Goal: Task Accomplishment & Management: Use online tool/utility

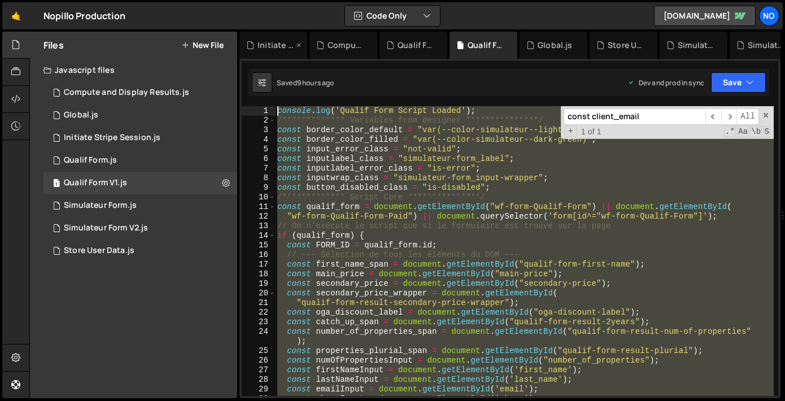
drag, startPoint x: 287, startPoint y: 258, endPoint x: 281, endPoint y: 34, distance: 223.6
click at [281, 34] on div "Debug Explain Copy Initiate Stripe Session.js Compute and Display Results.js Qu…" at bounding box center [509, 215] width 541 height 367
type textarea "**********"
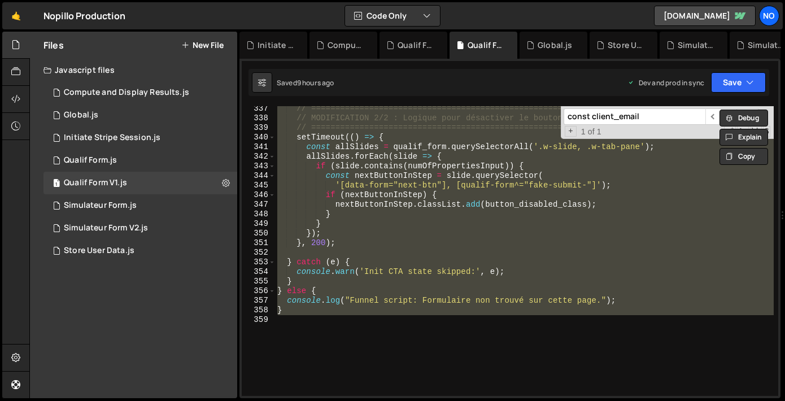
scroll to position [3372, 0]
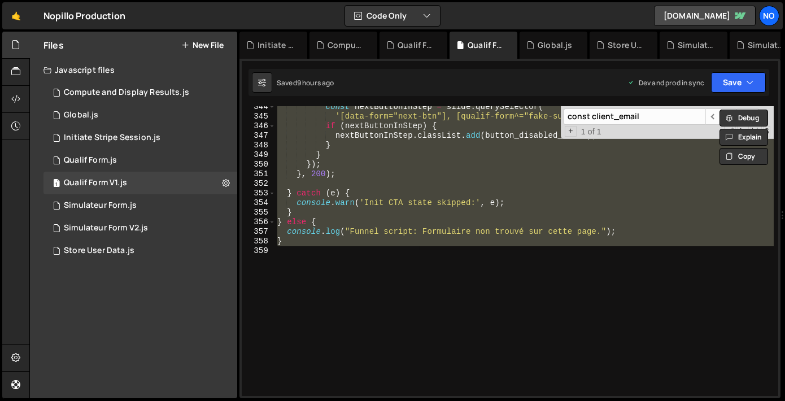
click at [287, 247] on div "const nextButtonInStep = slide . querySelector ( '[data-form="next-btn"], [qual…" at bounding box center [524, 251] width 498 height 290
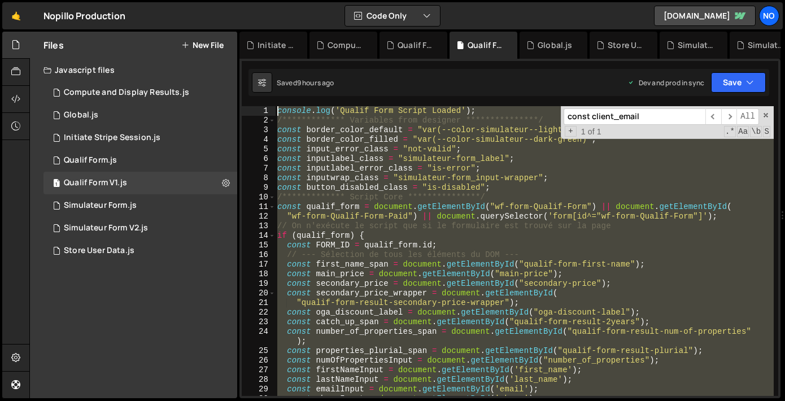
scroll to position [0, 0]
drag, startPoint x: 287, startPoint y: 255, endPoint x: 294, endPoint y: -72, distance: 326.9
click at [294, 0] on html "Projects [GEOGRAPHIC_DATA] Blog No Projects Your Teams Account Upgrade Logout" at bounding box center [392, 200] width 785 height 401
type textarea "**********"
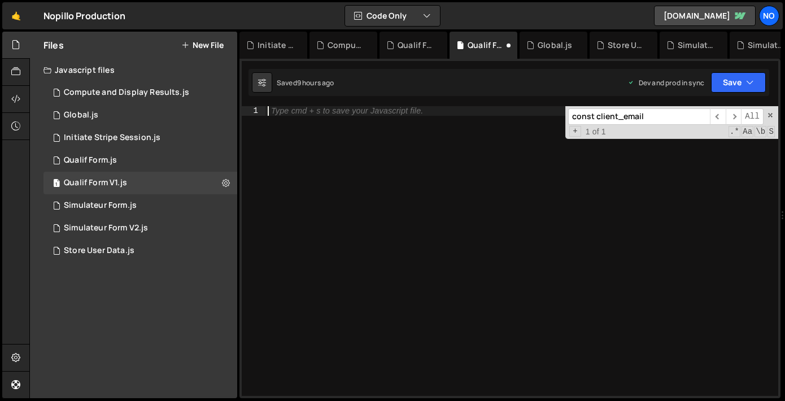
paste textarea "}"
type textarea "}"
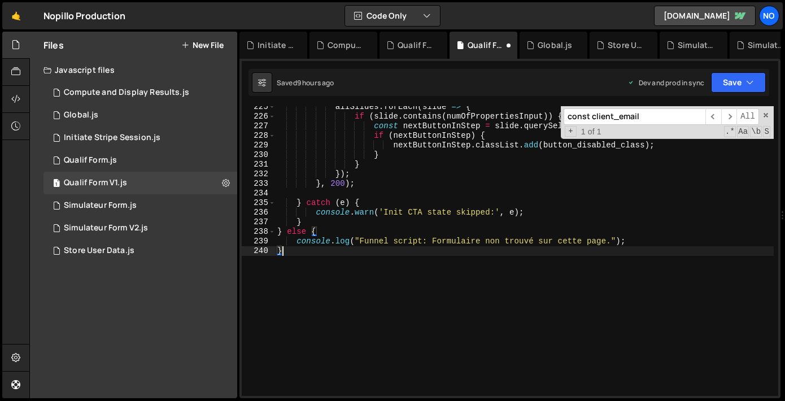
scroll to position [3333, 0]
click at [729, 80] on button "Save" at bounding box center [738, 82] width 55 height 20
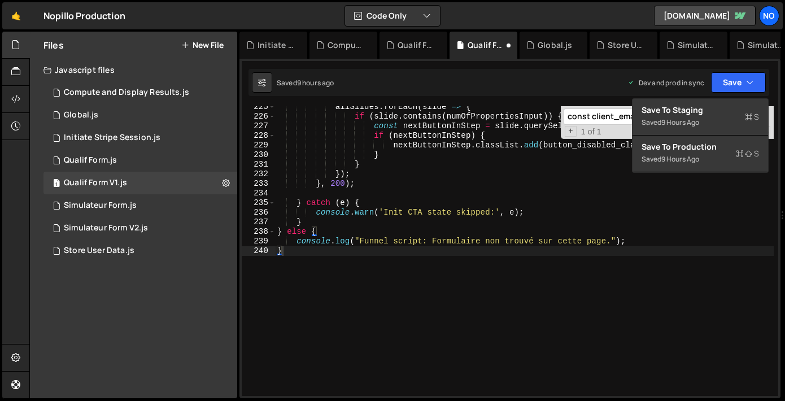
click at [686, 147] on div "Save to Production S" at bounding box center [699, 146] width 117 height 11
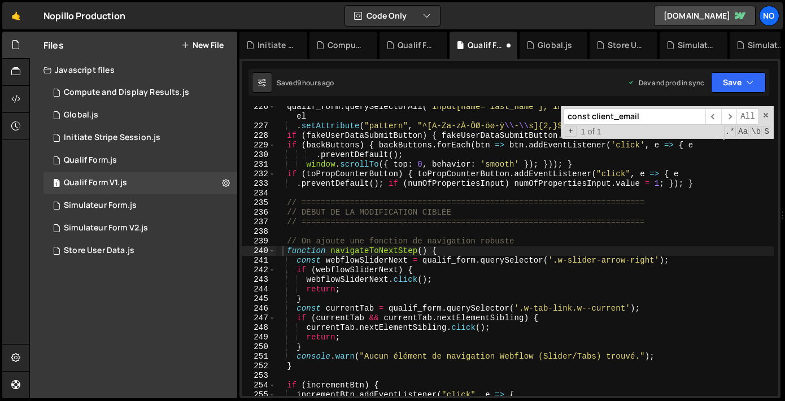
scroll to position [2230, 0]
click at [170, 157] on div "1 Qualif Form.js 0" at bounding box center [140, 160] width 194 height 23
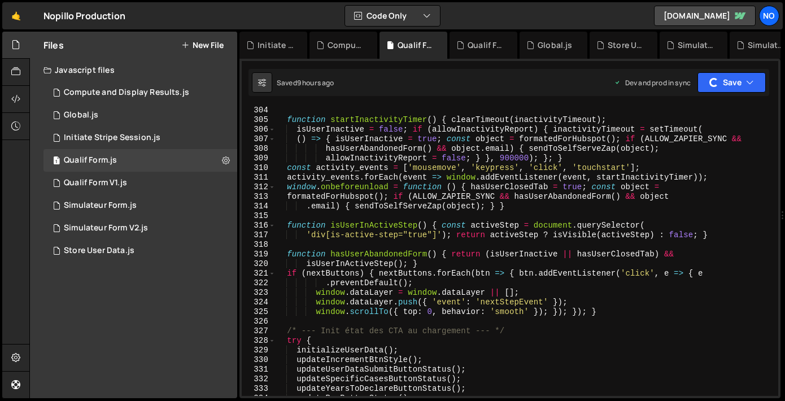
scroll to position [3372, 0]
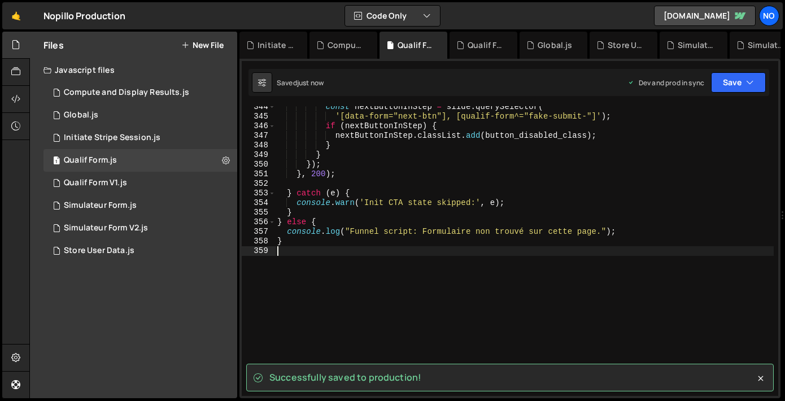
click at [291, 250] on div "const nextButtonInStep = slide . querySelector ( '[data-form="next-btn"], [qual…" at bounding box center [524, 256] width 498 height 309
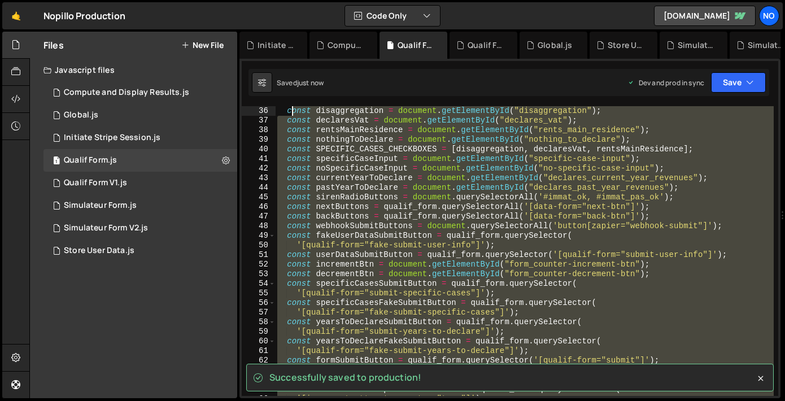
scroll to position [0, 0]
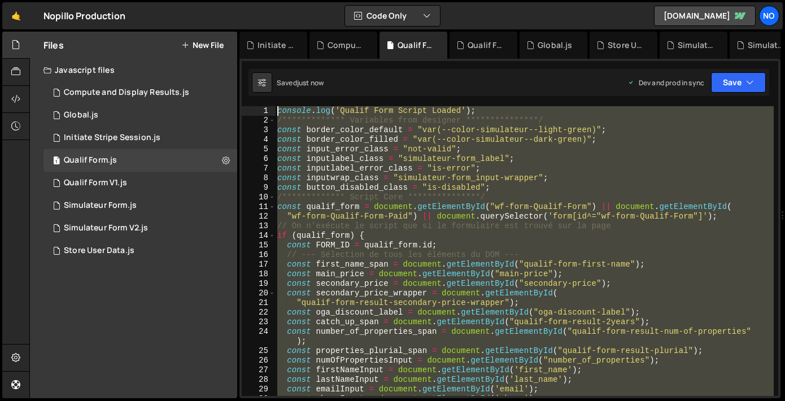
drag, startPoint x: 291, startPoint y: 251, endPoint x: 291, endPoint y: -72, distance: 322.3
click at [291, 0] on html "Projects [GEOGRAPHIC_DATA] Blog No Projects Your Teams Account Upgrade Logout" at bounding box center [392, 200] width 785 height 401
type textarea "**********"
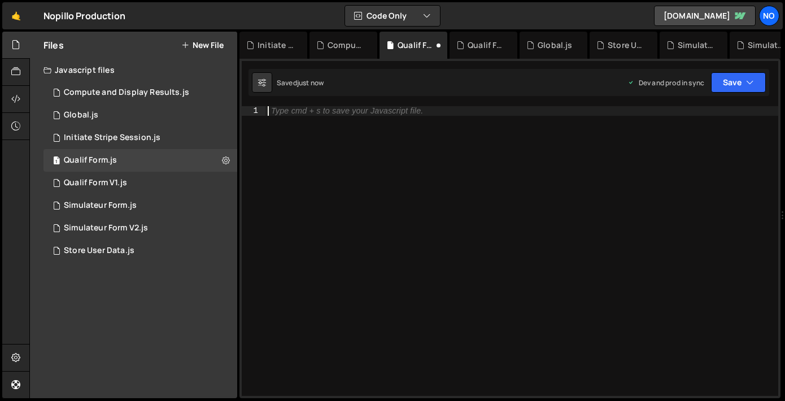
paste textarea "}"
type textarea "}"
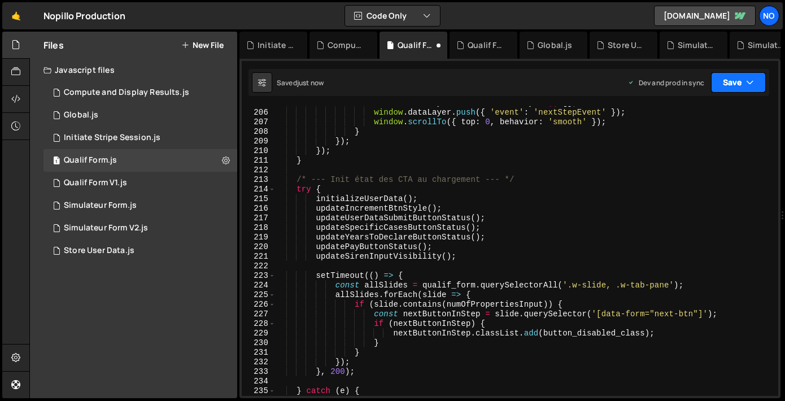
click at [730, 84] on button "Save" at bounding box center [738, 82] width 55 height 20
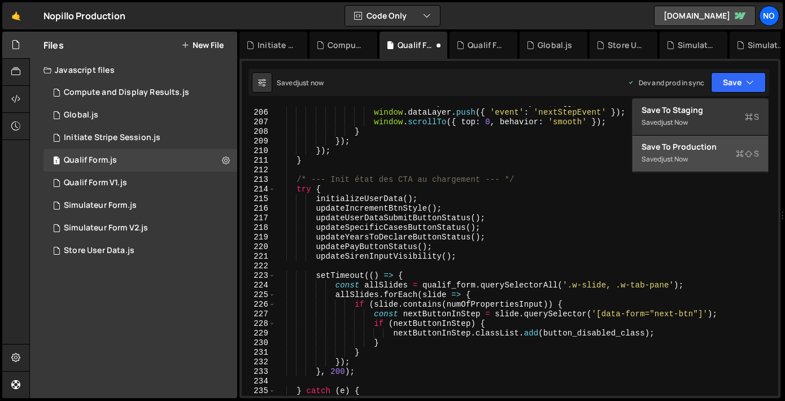
click at [712, 148] on div "Save to Production S" at bounding box center [699, 146] width 117 height 11
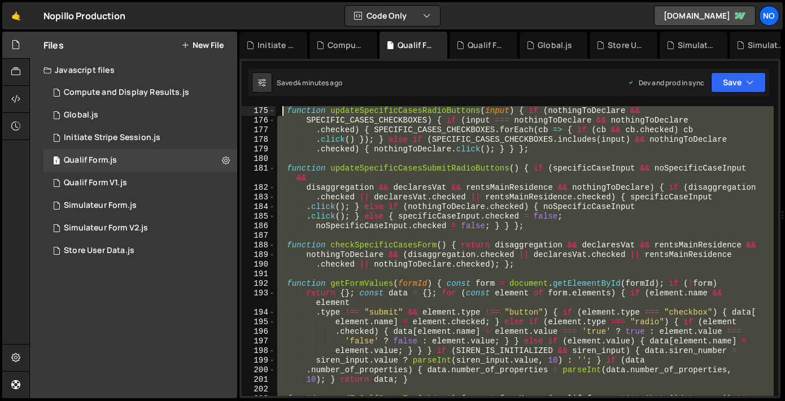
scroll to position [0, 0]
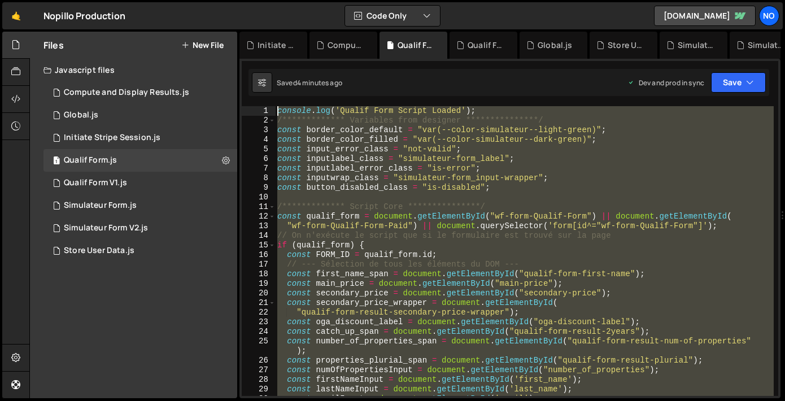
drag, startPoint x: 299, startPoint y: 256, endPoint x: 281, endPoint y: -72, distance: 328.4
click at [281, 0] on html "Projects [GEOGRAPHIC_DATA] Blog No Projects Your Teams Account Upgrade Logout" at bounding box center [392, 200] width 785 height 401
type textarea "**********"
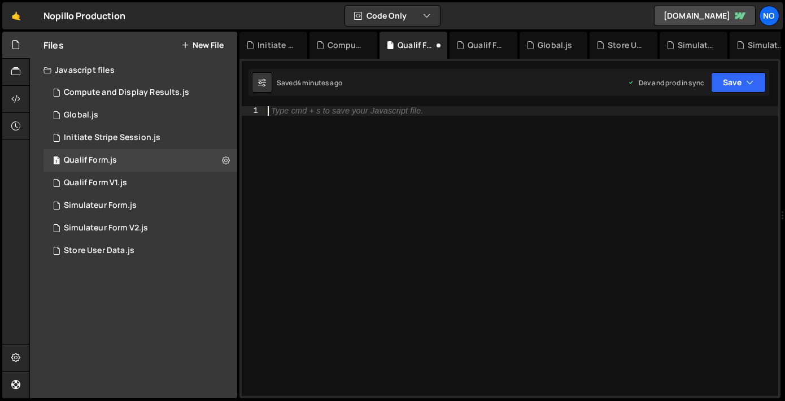
paste textarea "}"
type textarea "}"
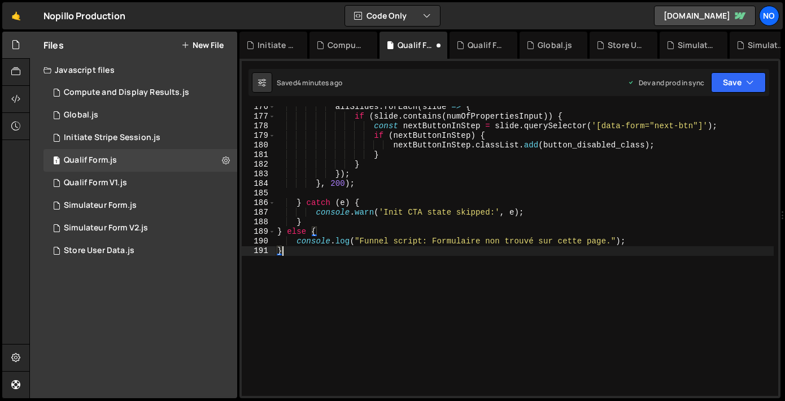
scroll to position [2892, 0]
click at [169, 182] on div "1 Qualif Form V1.js 0" at bounding box center [140, 183] width 194 height 23
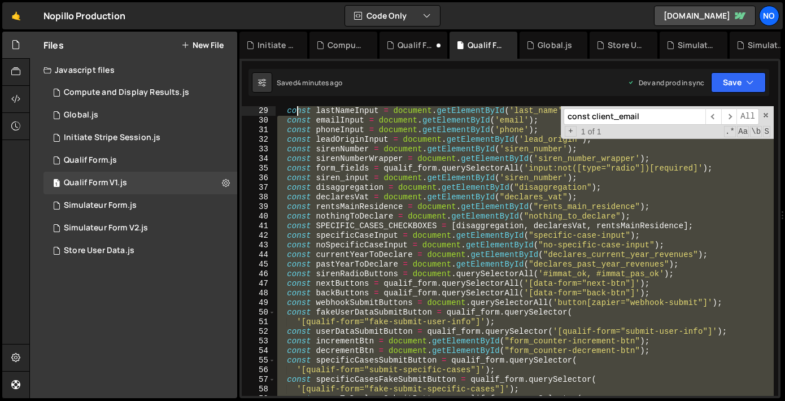
scroll to position [0, 0]
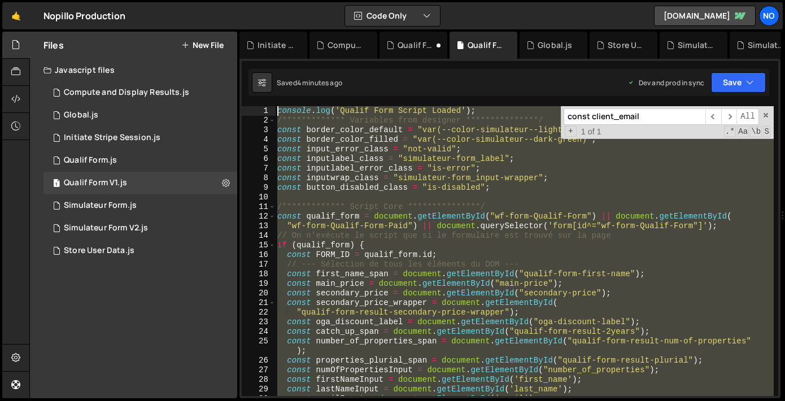
drag, startPoint x: 283, startPoint y: 251, endPoint x: 299, endPoint y: -72, distance: 322.7
click at [299, 0] on html "Projects [GEOGRAPHIC_DATA] Blog No Projects Your Teams Account Upgrade Logout" at bounding box center [392, 200] width 785 height 401
type textarea "**********"
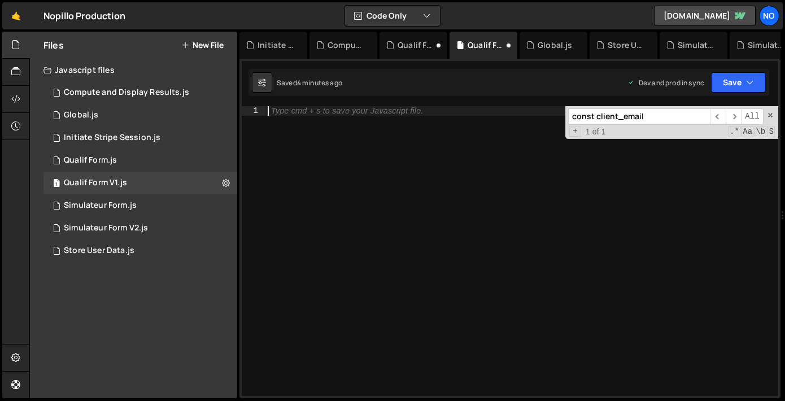
paste textarea "}"
type textarea "}"
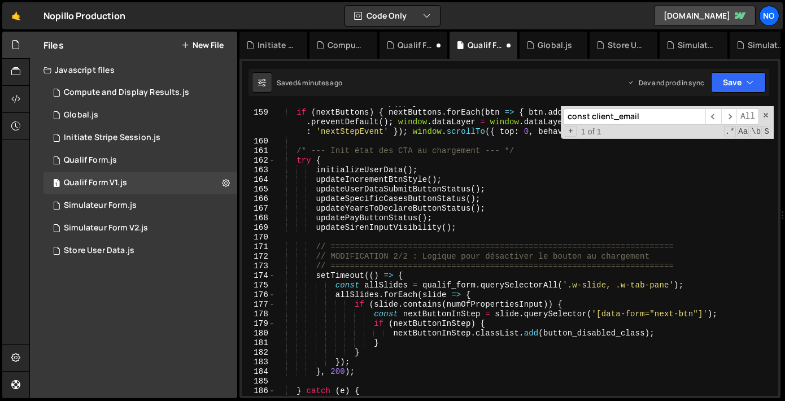
scroll to position [2704, 0]
click at [742, 82] on button "Save" at bounding box center [738, 82] width 55 height 20
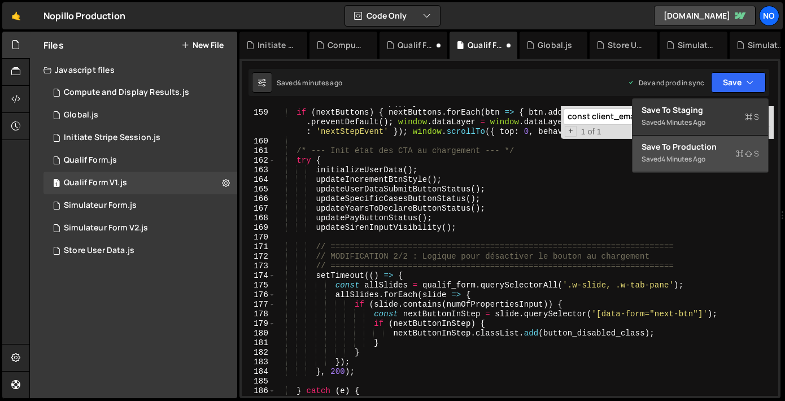
click at [696, 162] on div "4 minutes ago" at bounding box center [683, 159] width 44 height 10
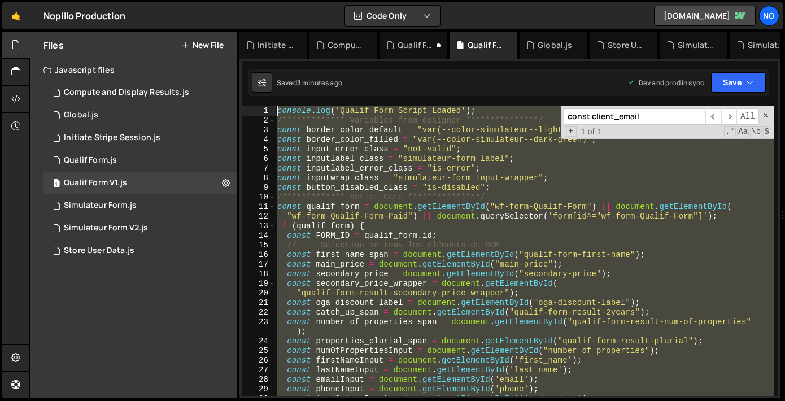
scroll to position [0, 0]
drag, startPoint x: 286, startPoint y: 250, endPoint x: 279, endPoint y: -29, distance: 278.9
click at [279, 0] on html "Projects [GEOGRAPHIC_DATA] Blog No Projects Your Teams Account Upgrade Logout" at bounding box center [392, 200] width 785 height 401
type textarea "**********"
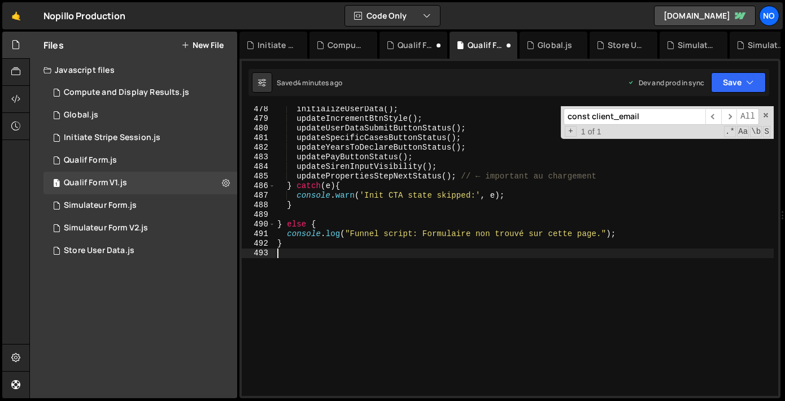
scroll to position [5000, 0]
click at [133, 162] on div "1 Qualif Form.js 0" at bounding box center [140, 160] width 194 height 23
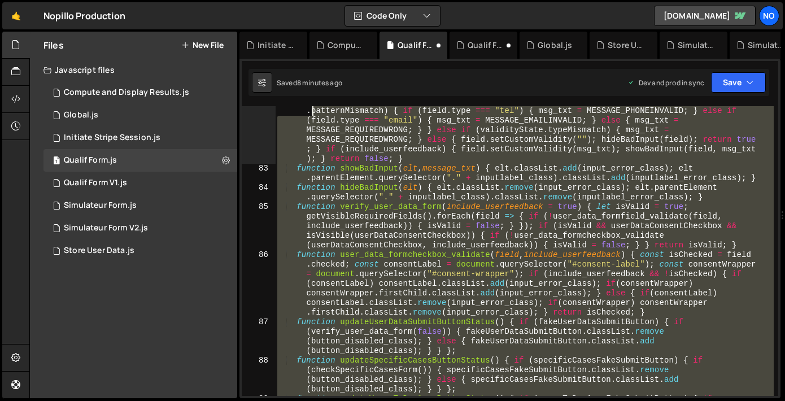
scroll to position [0, 0]
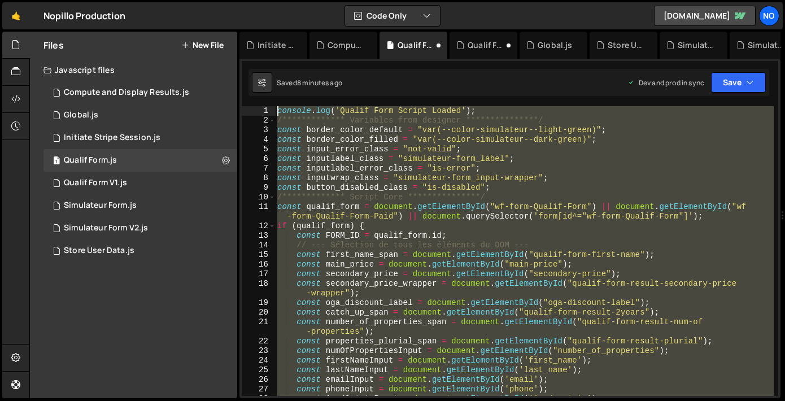
drag, startPoint x: 295, startPoint y: 257, endPoint x: 314, endPoint y: -72, distance: 329.6
click at [314, 0] on html "Projects [GEOGRAPHIC_DATA] Blog No Projects Your Teams Account Upgrade Logout" at bounding box center [392, 200] width 785 height 401
type textarea "**********"
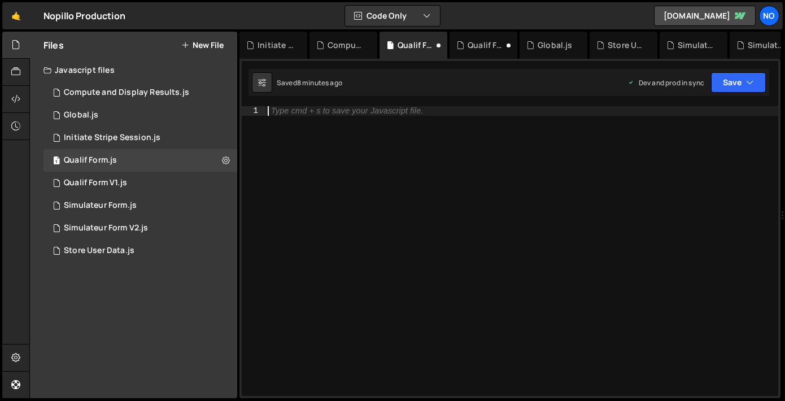
scroll to position [4786, 0]
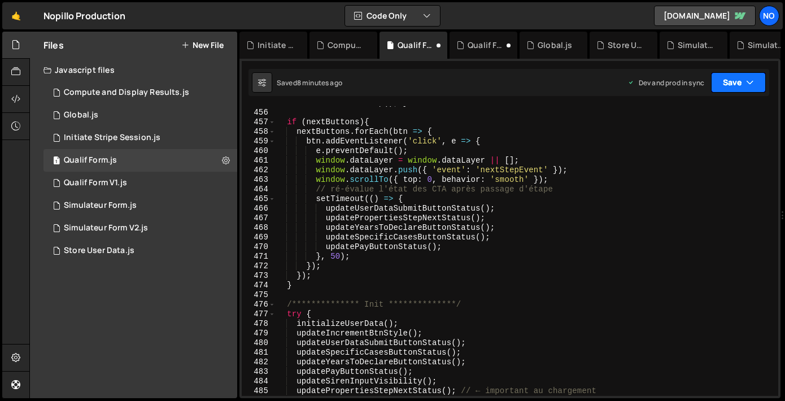
click at [727, 80] on button "Save" at bounding box center [738, 82] width 55 height 20
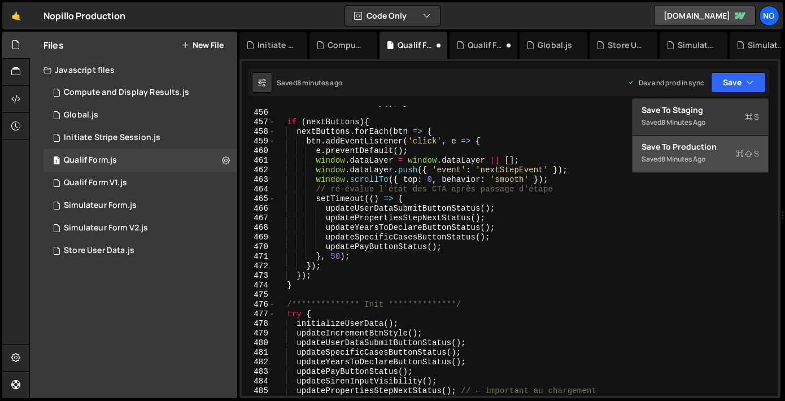
click at [681, 152] on div "Save to Production S" at bounding box center [699, 146] width 117 height 11
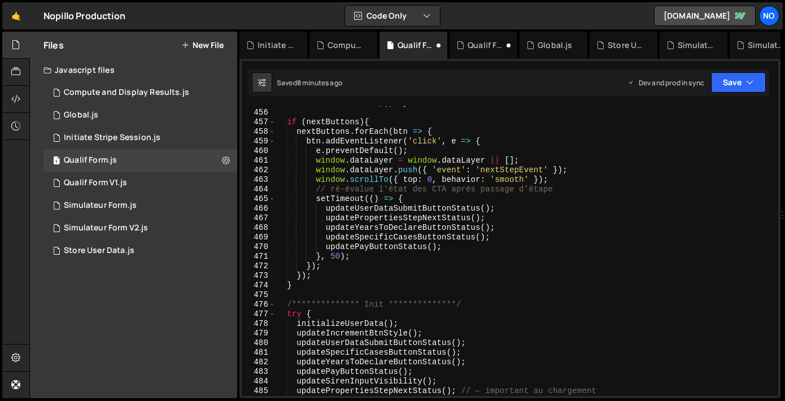
scroll to position [4652, 0]
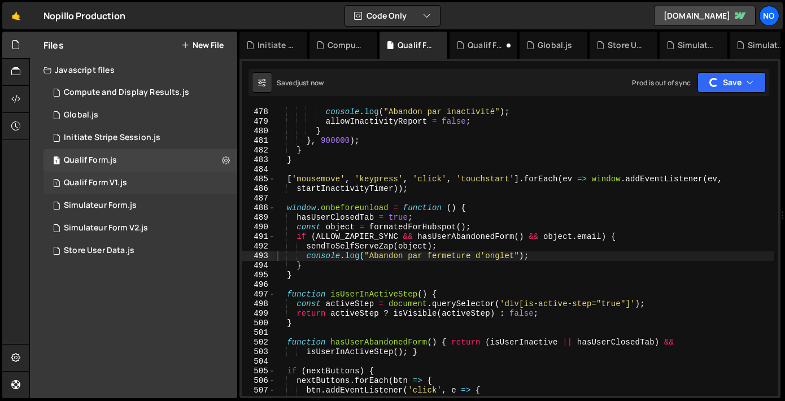
click at [135, 175] on div "1 Qualif Form V1.js 0" at bounding box center [140, 183] width 194 height 23
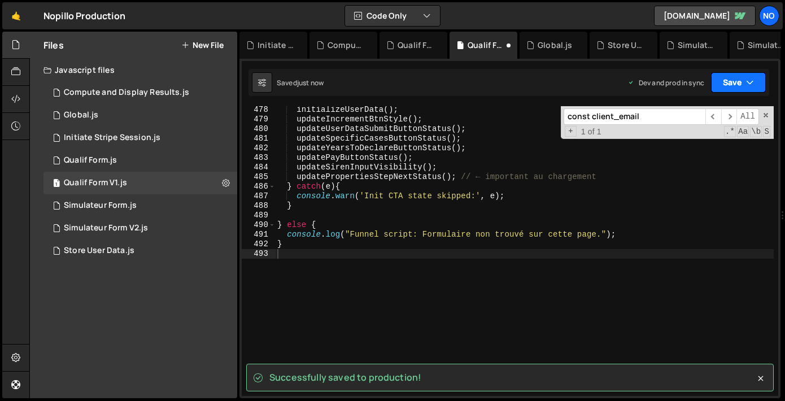
click at [734, 78] on button "Save" at bounding box center [738, 82] width 55 height 20
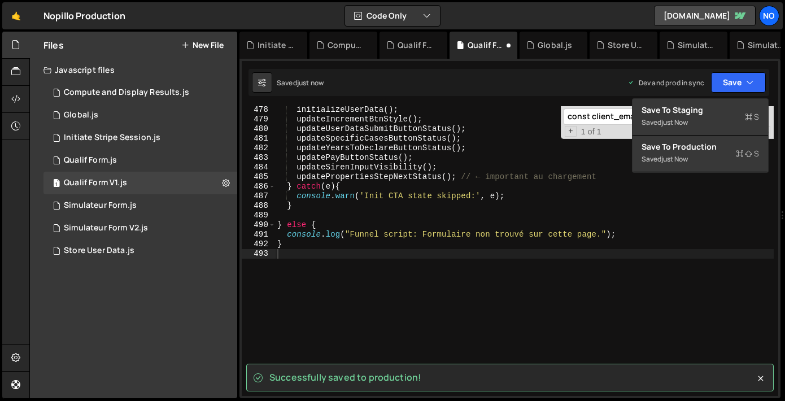
click at [684, 155] on div "just now" at bounding box center [674, 159] width 27 height 10
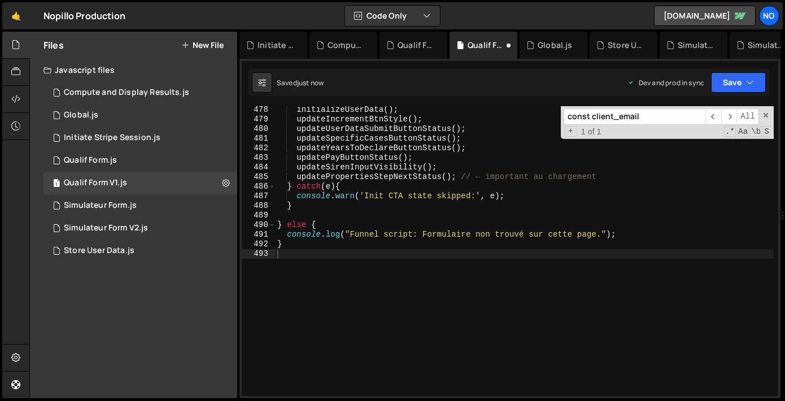
scroll to position [4655, 0]
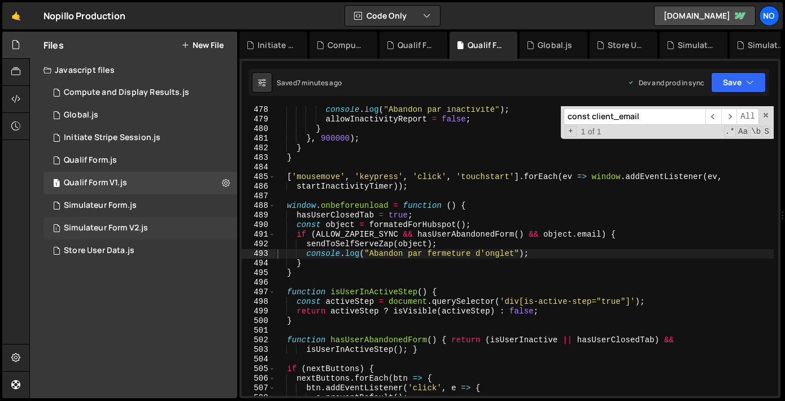
click at [132, 228] on div "Simulateur Form V2.js" at bounding box center [106, 228] width 84 height 10
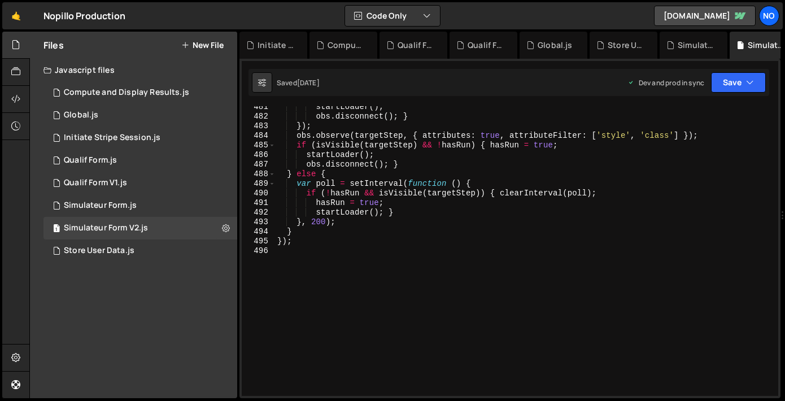
scroll to position [4734, 0]
click at [291, 251] on div "startLoader ( ) ; obs . disconnect ( ) ; } }) ; obs . observe ( targetStep , { …" at bounding box center [524, 256] width 498 height 309
click at [163, 196] on div "1 Simulateur Form.js 0" at bounding box center [140, 205] width 194 height 23
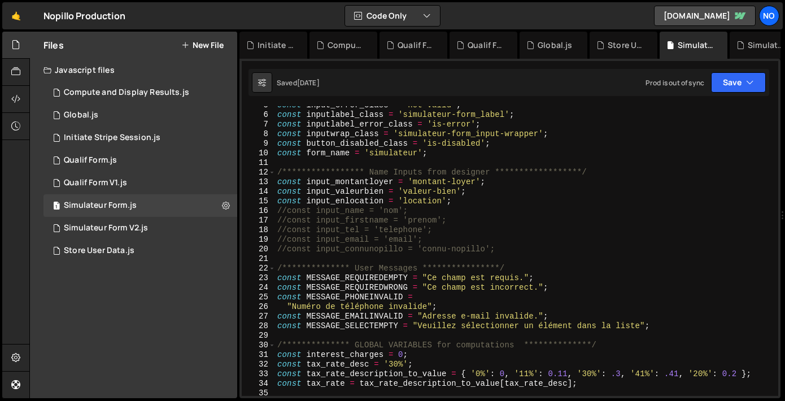
scroll to position [0, 0]
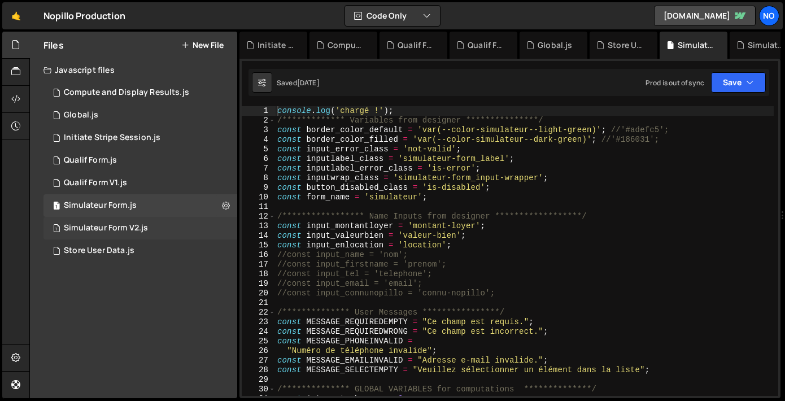
click at [187, 223] on div "1 Simulateur Form V2.js 0" at bounding box center [140, 228] width 194 height 23
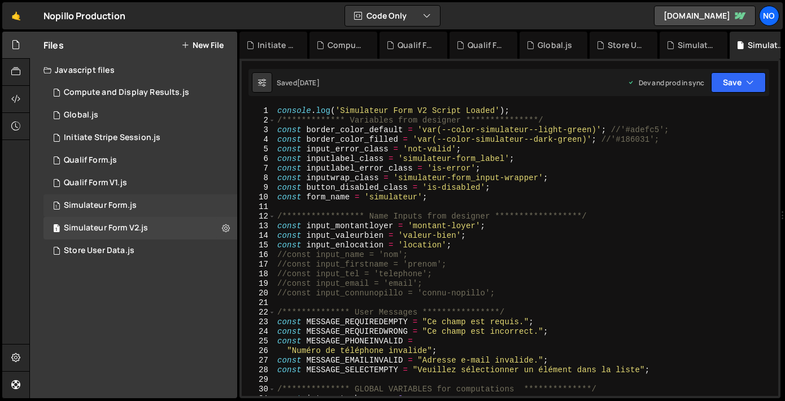
click at [195, 210] on div "1 Simulateur Form.js 0" at bounding box center [140, 205] width 194 height 23
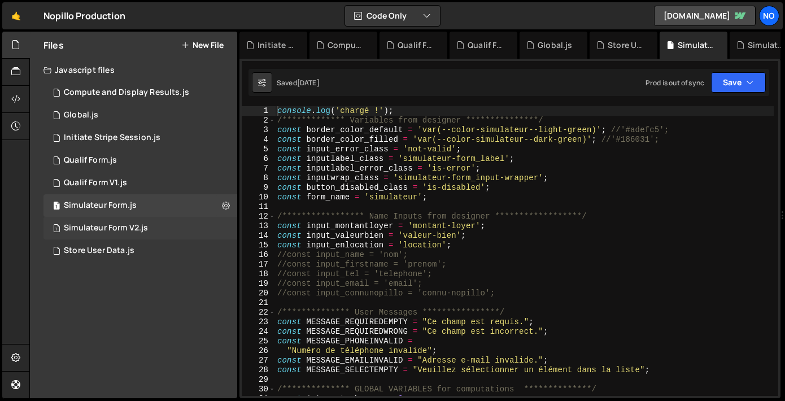
click at [187, 229] on div "1 Simulateur Form V2.js 0" at bounding box center [140, 228] width 194 height 23
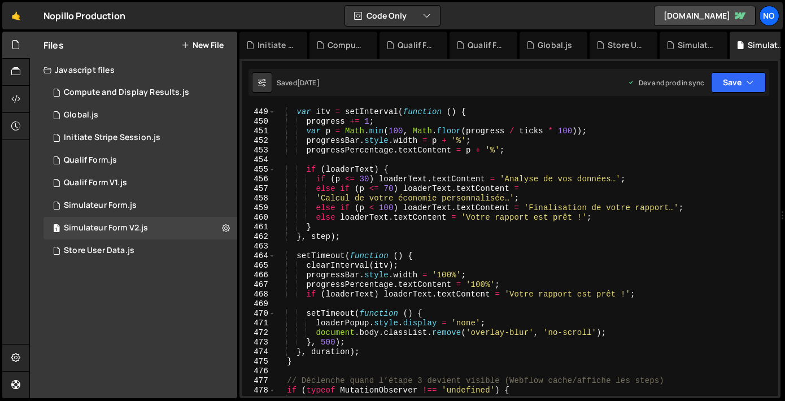
scroll to position [4734, 0]
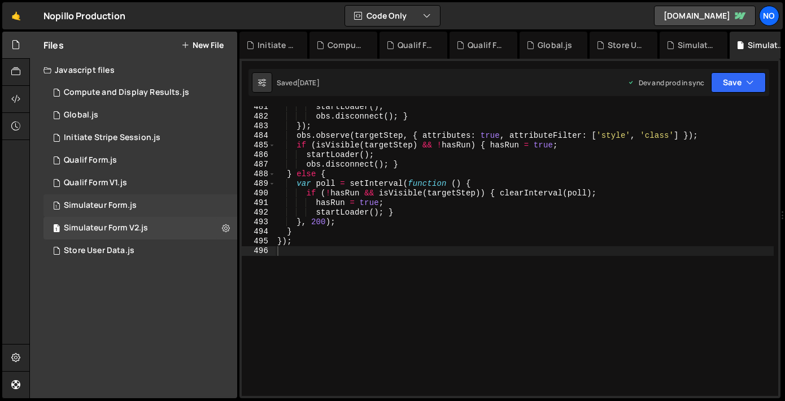
click at [146, 207] on div "1 Simulateur Form.js 0" at bounding box center [140, 205] width 194 height 23
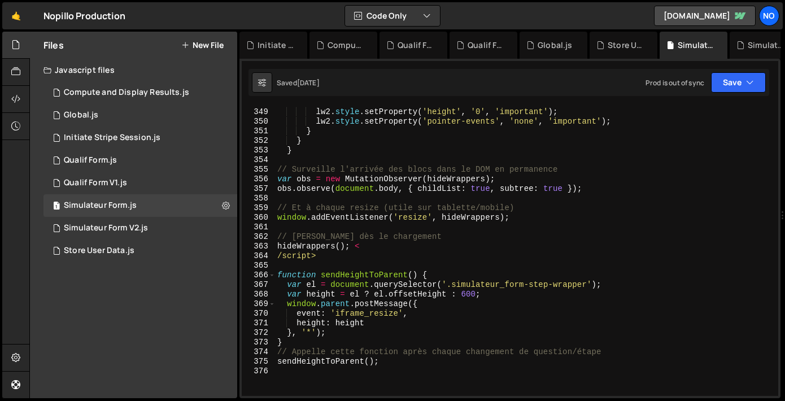
scroll to position [3583, 0]
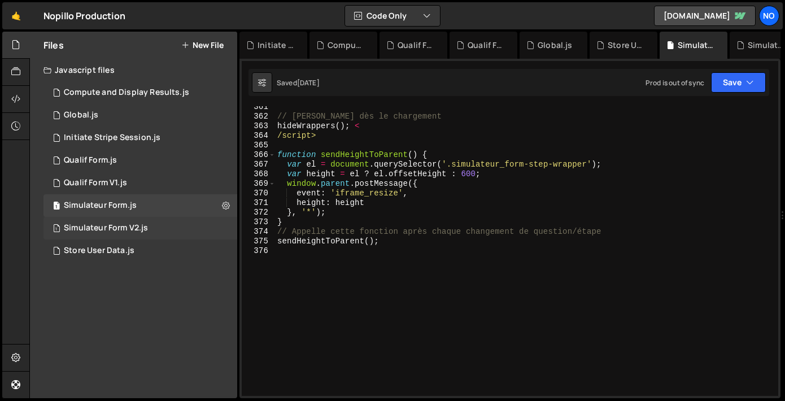
click at [166, 229] on div "1 Simulateur Form V2.js 0" at bounding box center [140, 228] width 194 height 23
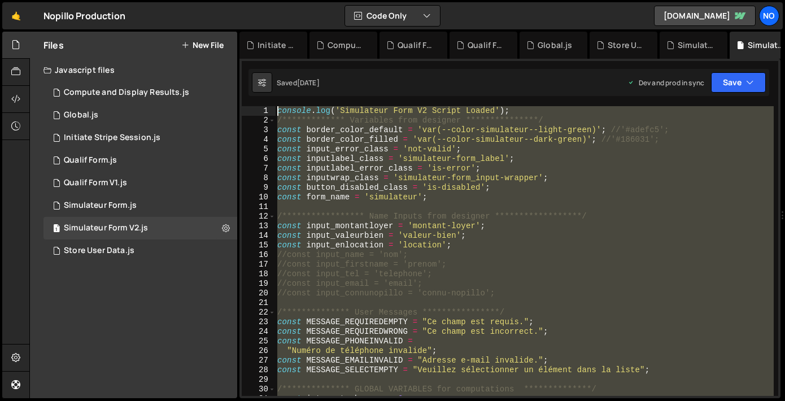
scroll to position [0, 0]
drag, startPoint x: 293, startPoint y: 249, endPoint x: 288, endPoint y: -72, distance: 321.8
click at [288, 0] on html "Projects [GEOGRAPHIC_DATA] Blog No Projects Your Teams Account Upgrade Logout" at bounding box center [392, 200] width 785 height 401
type textarea "**********"
click at [159, 182] on div "1 Qualif Form V1.js 0" at bounding box center [140, 183] width 194 height 23
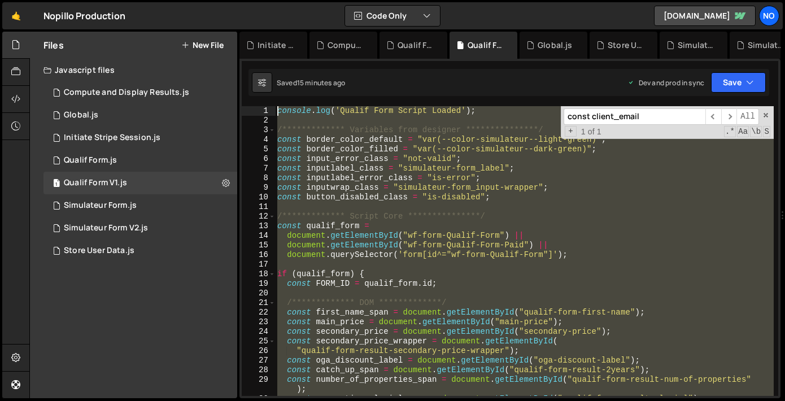
drag, startPoint x: 304, startPoint y: 254, endPoint x: 313, endPoint y: -72, distance: 326.4
click at [313, 0] on html "Projects [GEOGRAPHIC_DATA] Blog No Projects Your Teams Account Upgrade Logout" at bounding box center [392, 200] width 785 height 401
type textarea "console.log('Qualif Form Script Loaded');"
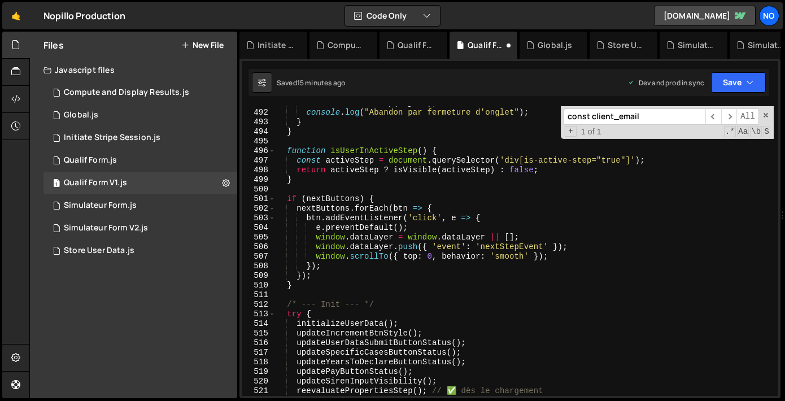
scroll to position [5084, 0]
click at [752, 89] on button "Save" at bounding box center [738, 82] width 55 height 20
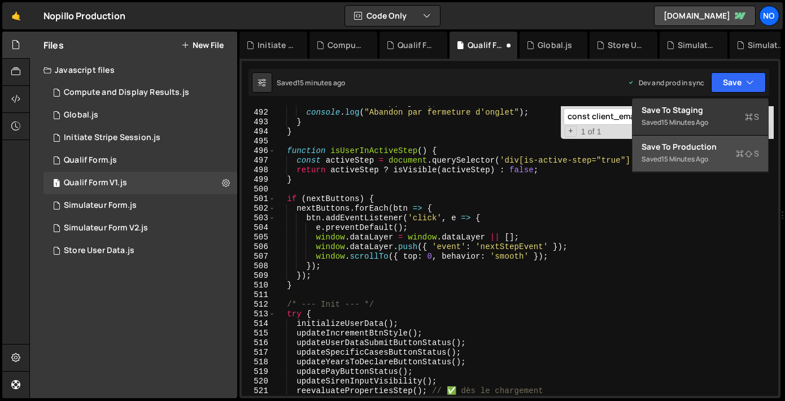
click at [702, 144] on div "Save to Production S" at bounding box center [699, 146] width 117 height 11
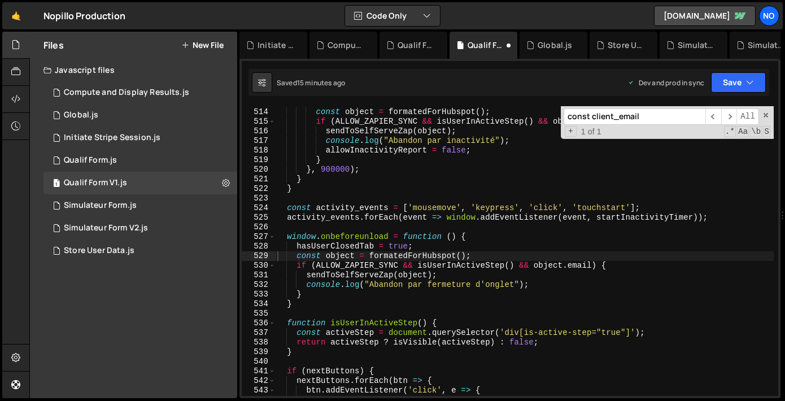
scroll to position [4969, 0]
click at [166, 158] on div "1 Qualif Form.js 0" at bounding box center [140, 160] width 194 height 23
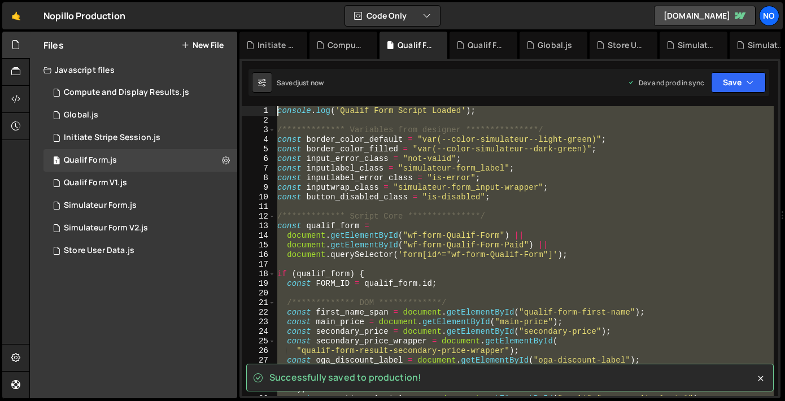
scroll to position [0, 0]
drag, startPoint x: 294, startPoint y: 255, endPoint x: 295, endPoint y: -72, distance: 327.4
click at [295, 0] on html "Projects [GEOGRAPHIC_DATA] Blog No Projects Your Teams Account Upgrade Logout" at bounding box center [392, 200] width 785 height 401
type textarea "console.log('Qualif Form Script Loaded');"
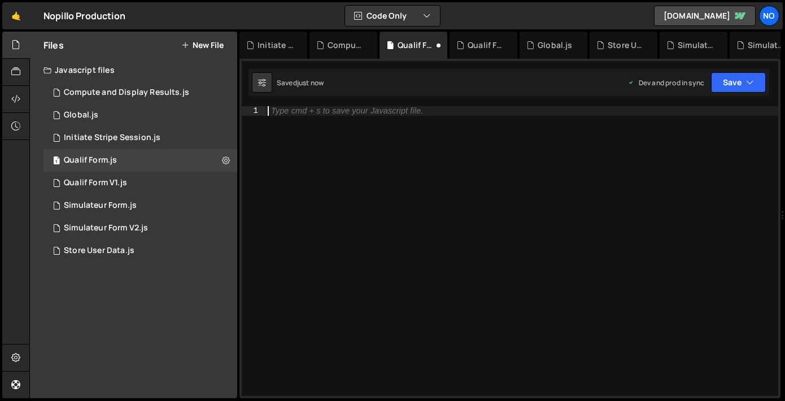
scroll to position [5084, 0]
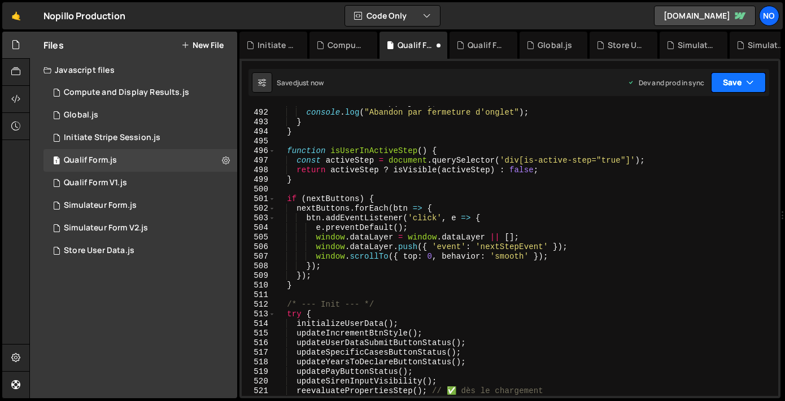
click at [750, 78] on icon "button" at bounding box center [750, 82] width 8 height 11
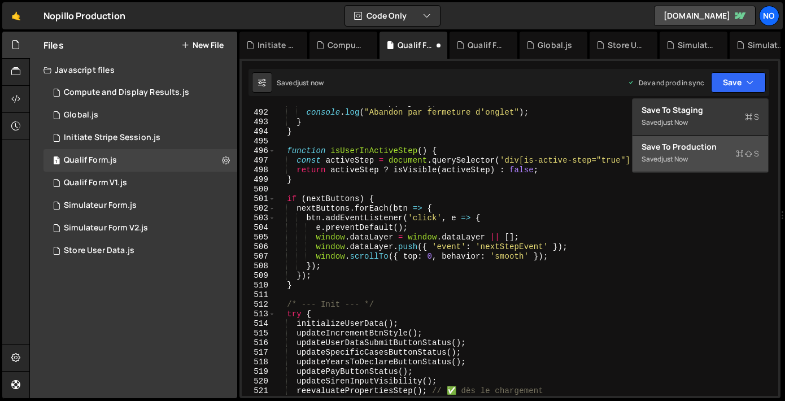
click at [717, 139] on button "Save to Production S Saved just now" at bounding box center [699, 153] width 135 height 37
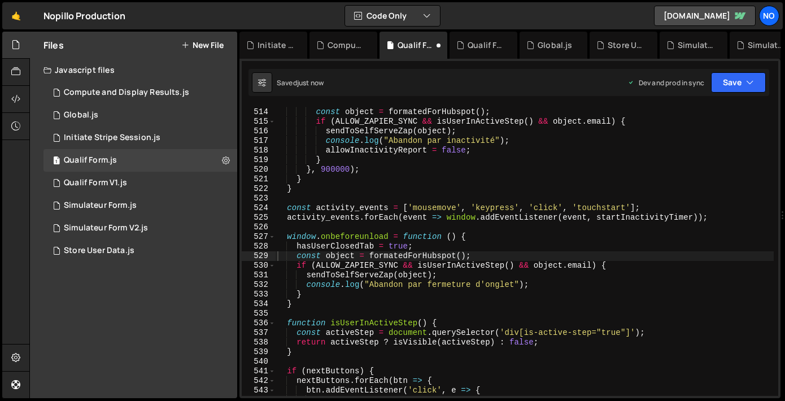
scroll to position [4969, 0]
click at [207, 45] on button "New File" at bounding box center [202, 45] width 42 height 9
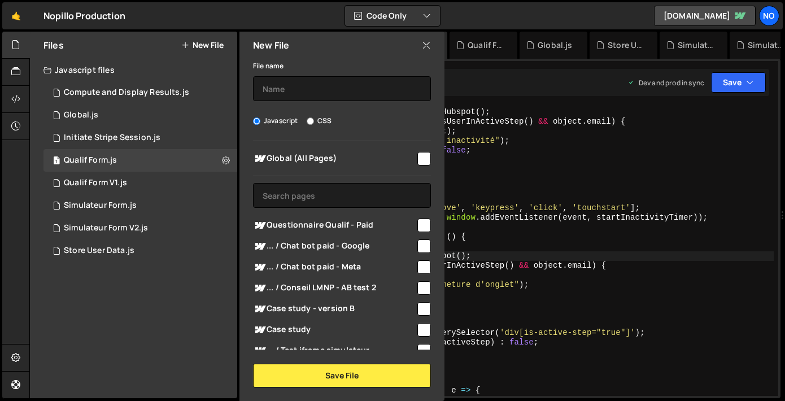
scroll to position [0, 0]
click at [306, 94] on input "text" at bounding box center [342, 88] width 178 height 25
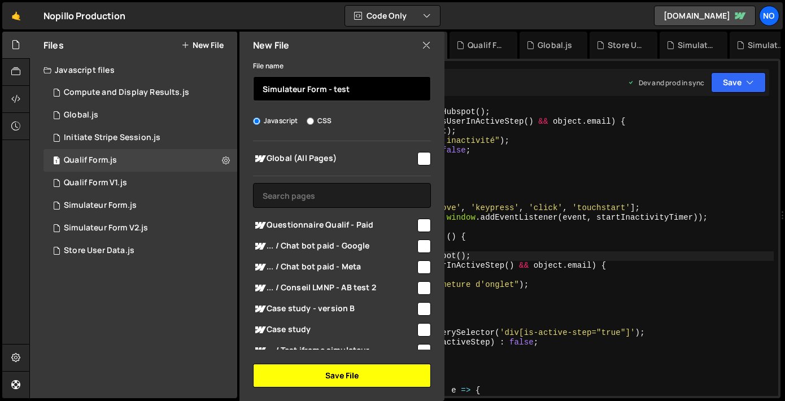
type input "Simulateur Form - test"
click at [337, 376] on button "Save File" at bounding box center [342, 375] width 178 height 24
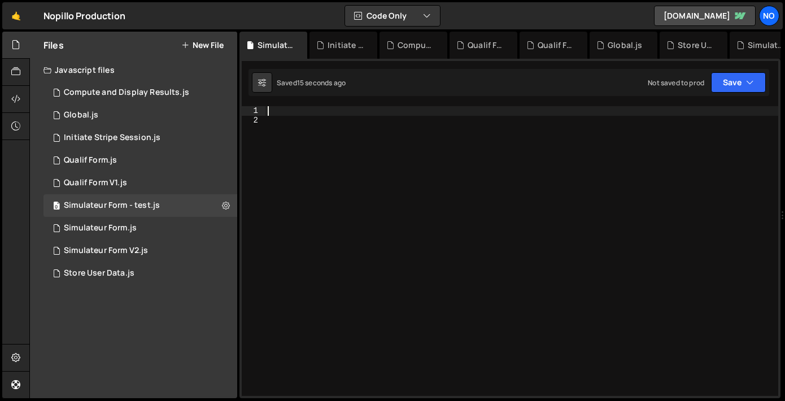
click at [297, 112] on div at bounding box center [521, 260] width 512 height 309
paste textarea "}"
type textarea "}"
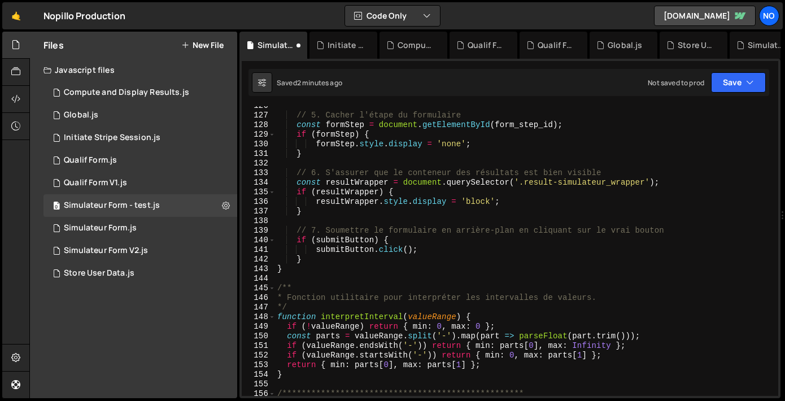
scroll to position [1223, 0]
click at [753, 85] on icon "button" at bounding box center [750, 82] width 8 height 11
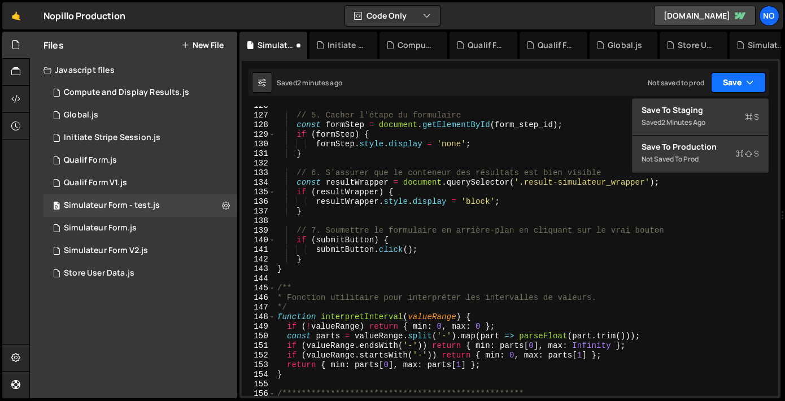
click at [753, 85] on icon "button" at bounding box center [750, 82] width 8 height 11
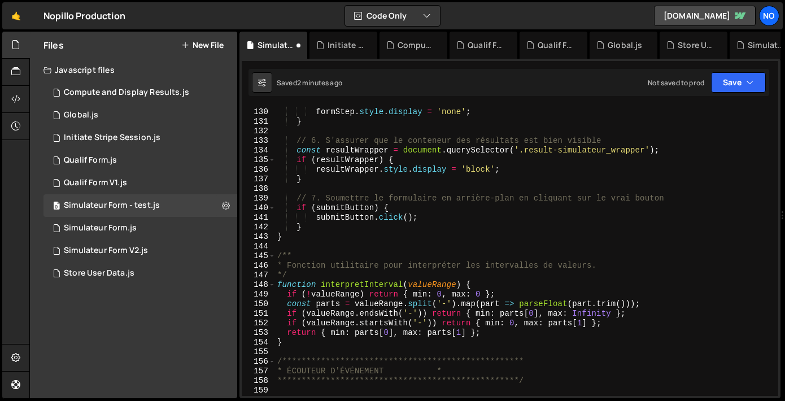
scroll to position [1290, 0]
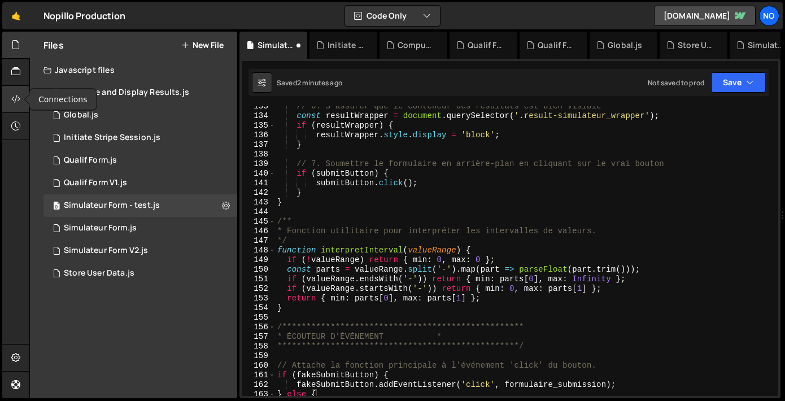
click at [14, 97] on icon at bounding box center [15, 99] width 9 height 12
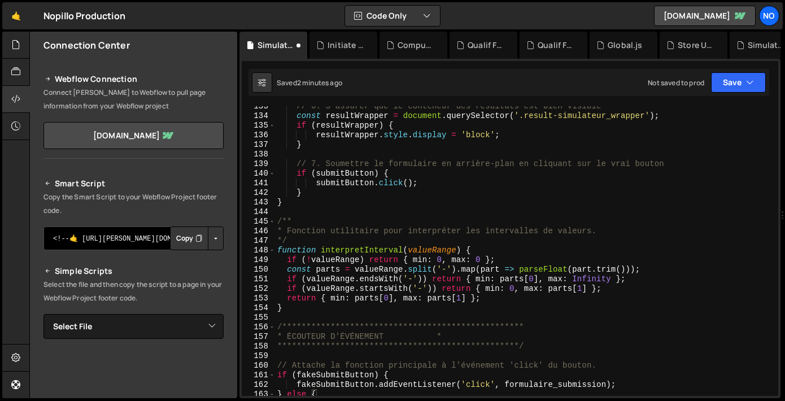
scroll to position [0, 0]
click at [21, 53] on div at bounding box center [16, 45] width 28 height 27
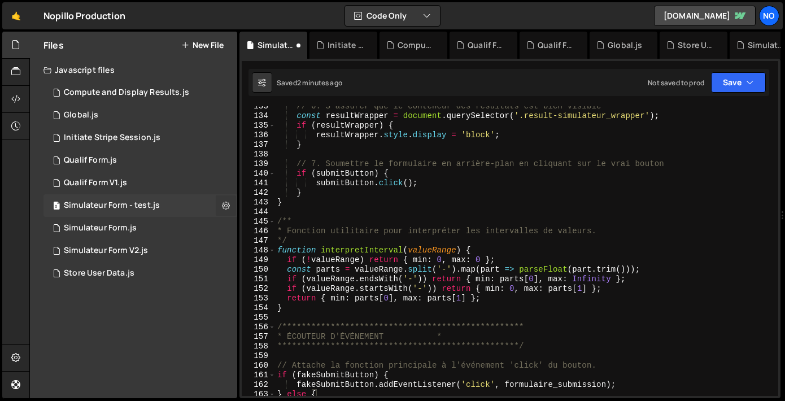
click at [226, 205] on icon at bounding box center [226, 205] width 8 height 11
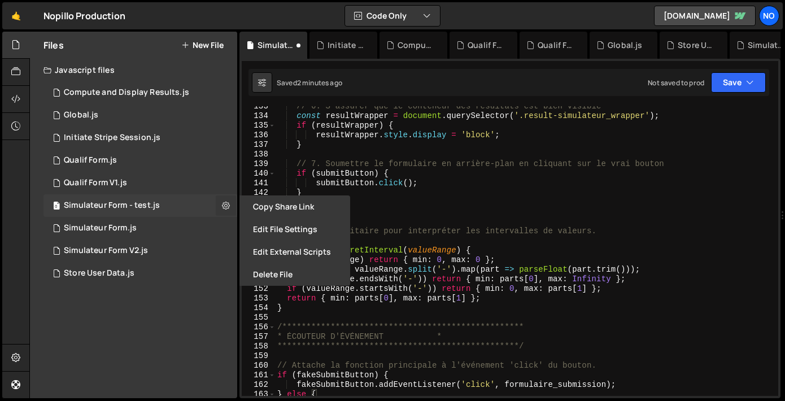
click at [226, 205] on icon at bounding box center [226, 205] width 8 height 11
click at [764, 20] on div "No" at bounding box center [769, 16] width 20 height 20
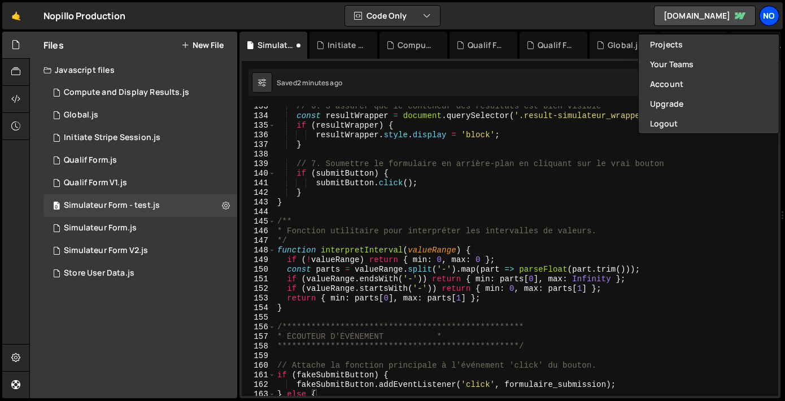
click at [764, 20] on div "No" at bounding box center [769, 16] width 20 height 20
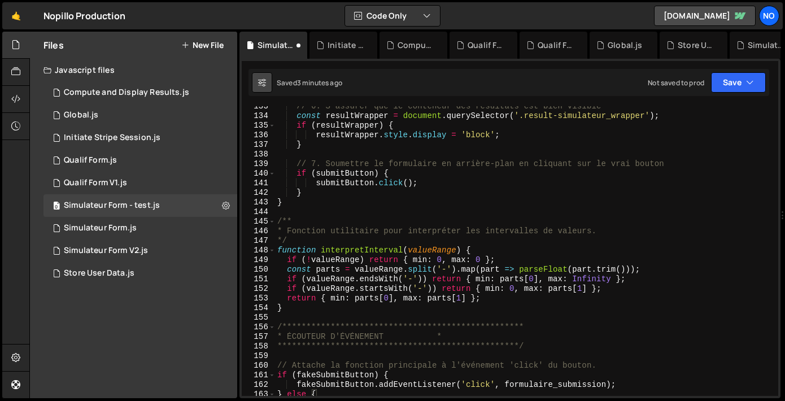
click at [265, 84] on icon at bounding box center [262, 82] width 8 height 11
select select "editor"
select select "ace/theme/monokai"
type input "14"
checkbox input "true"
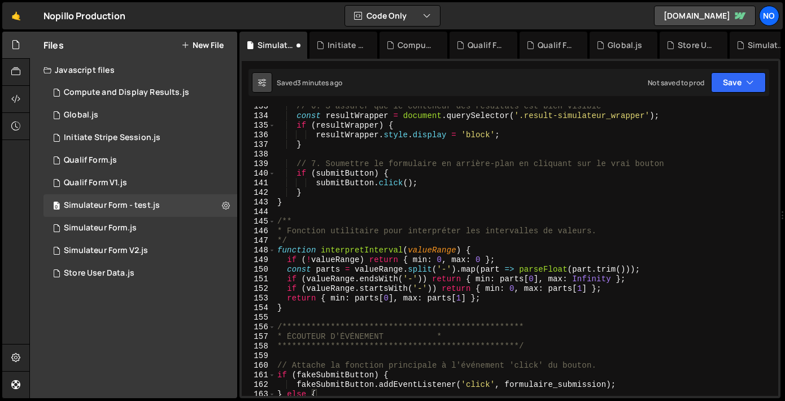
checkbox input "true"
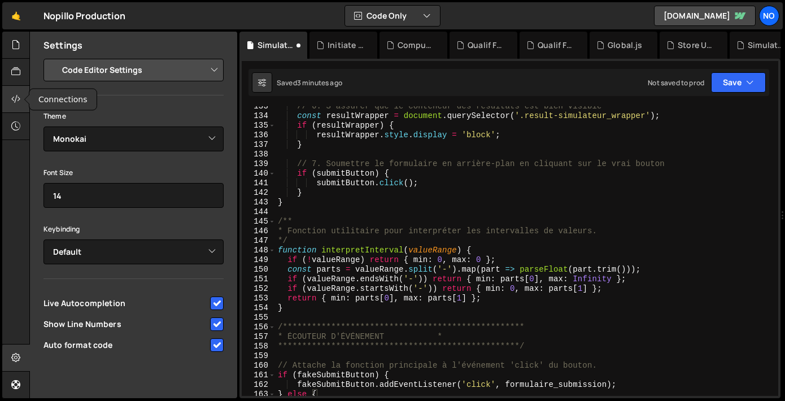
click at [18, 101] on icon at bounding box center [15, 99] width 9 height 12
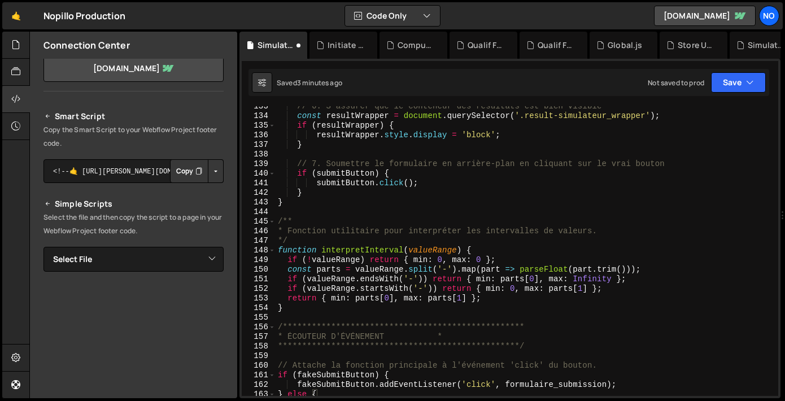
scroll to position [76, 0]
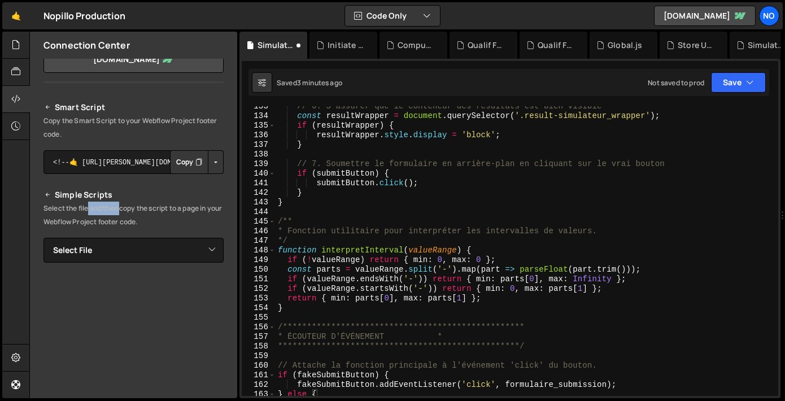
drag, startPoint x: 88, startPoint y: 208, endPoint x: 123, endPoint y: 210, distance: 35.0
click at [123, 210] on p "Select the file and then copy the script to a page in your Webflow Project foot…" at bounding box center [133, 214] width 180 height 27
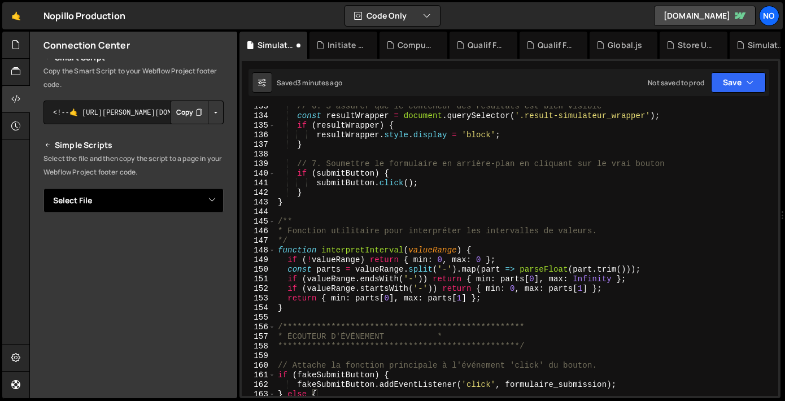
scroll to position [132, 0]
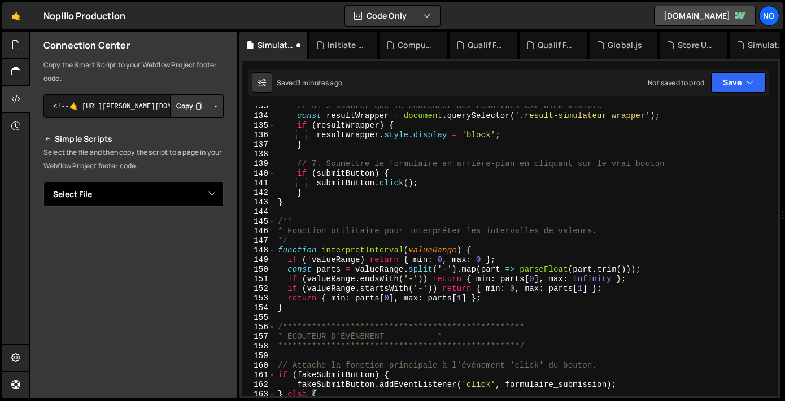
select select "47478"
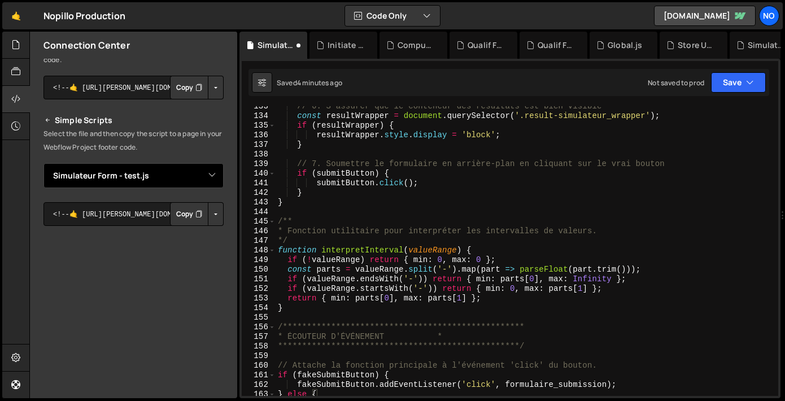
scroll to position [148, 0]
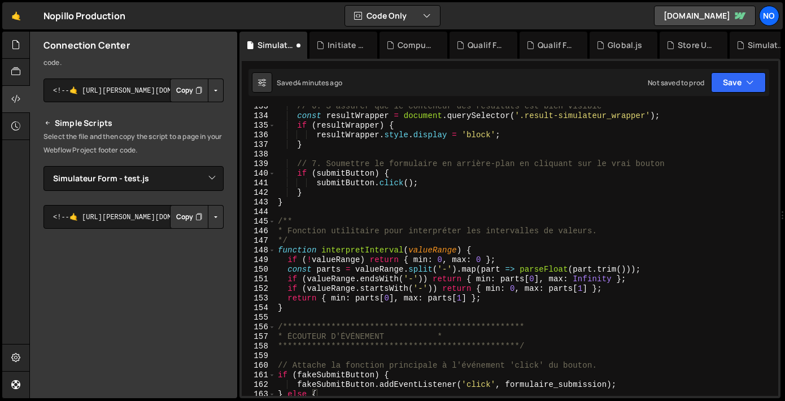
drag, startPoint x: 94, startPoint y: 230, endPoint x: 210, endPoint y: 214, distance: 117.3
click at [210, 214] on button "Button group with nested dropdown" at bounding box center [216, 217] width 16 height 24
click at [182, 215] on button "Copy" at bounding box center [189, 217] width 38 height 24
click at [140, 213] on textarea "<!--🤙 [URL][PERSON_NAME][DOMAIN_NAME]> <script>document.addEventListener("DOMCo…" at bounding box center [133, 217] width 180 height 24
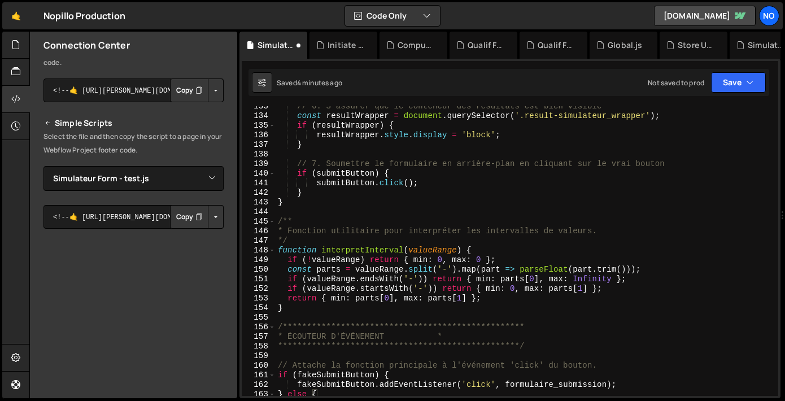
click at [174, 144] on p "Select the file and then copy the script to a page in your Webflow Project foot…" at bounding box center [133, 143] width 180 height 27
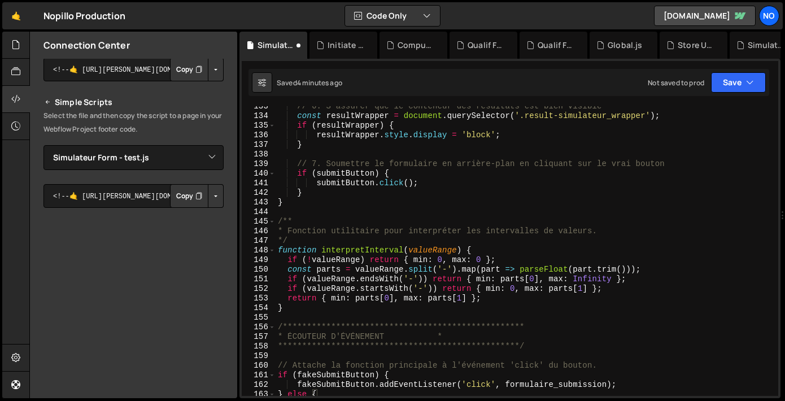
scroll to position [165, 0]
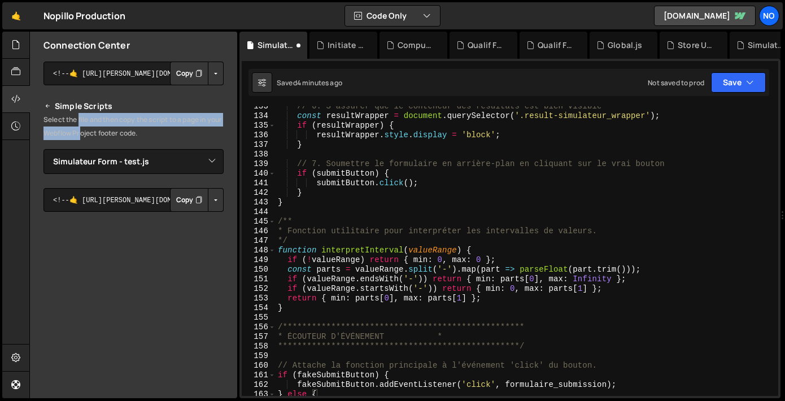
drag, startPoint x: 174, startPoint y: 144, endPoint x: 97, endPoint y: 128, distance: 79.0
click at [97, 128] on p "Select the file and then copy the script to a page in your Webflow Project foot…" at bounding box center [133, 126] width 180 height 27
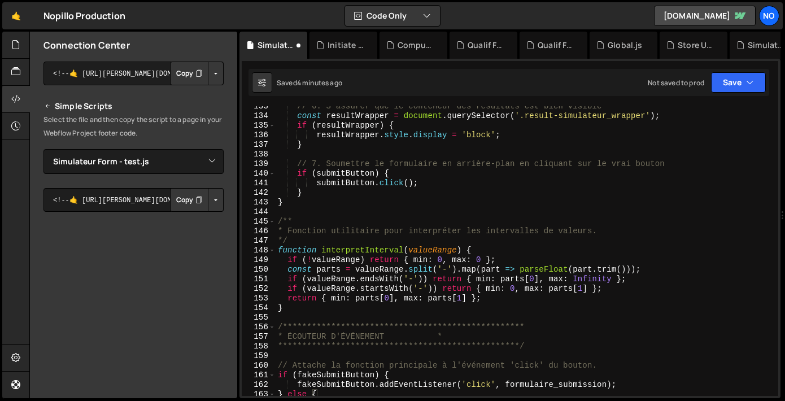
scroll to position [179, 0]
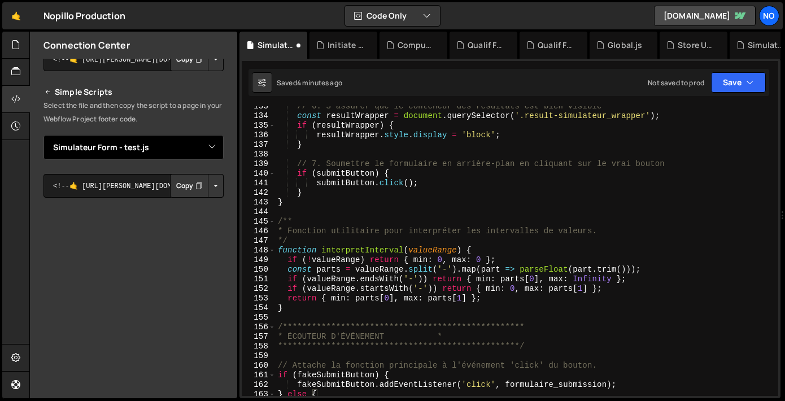
select select
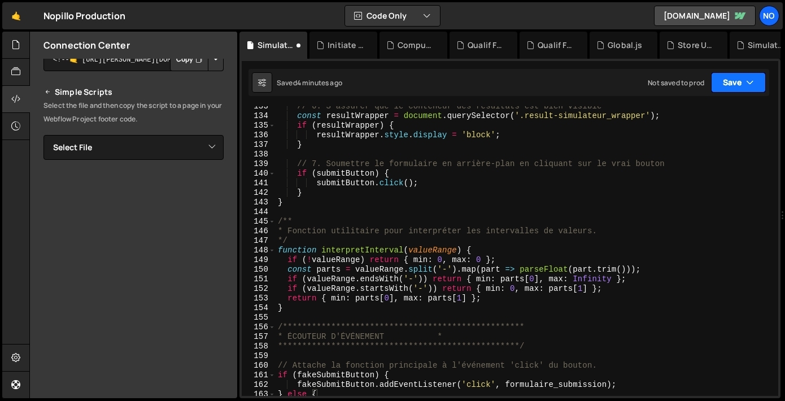
click at [759, 92] on button "Save" at bounding box center [738, 82] width 55 height 20
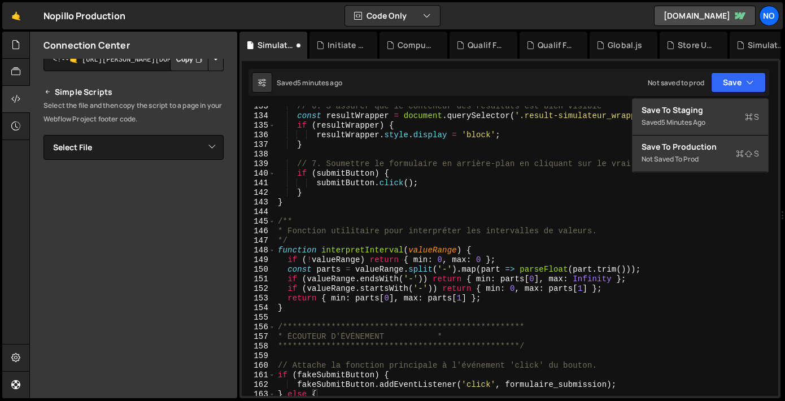
click at [687, 152] on div "Not saved to prod" at bounding box center [699, 159] width 117 height 14
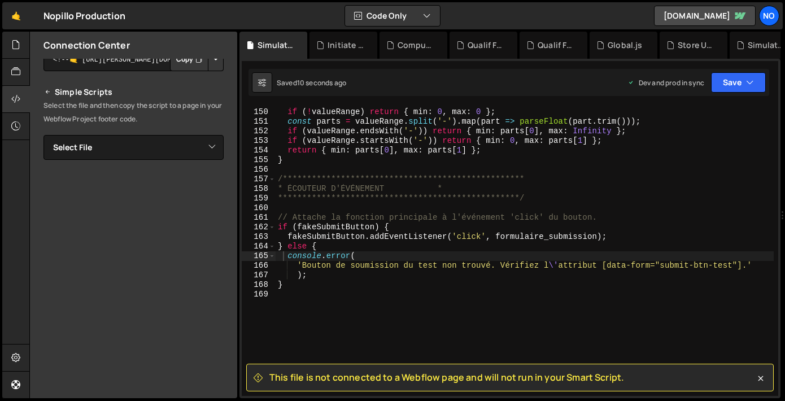
click at [530, 374] on span "This file is not connected to a Webflow page and will not run in your Smart Scr…" at bounding box center [446, 377] width 354 height 12
click at [751, 81] on icon "button" at bounding box center [750, 82] width 8 height 11
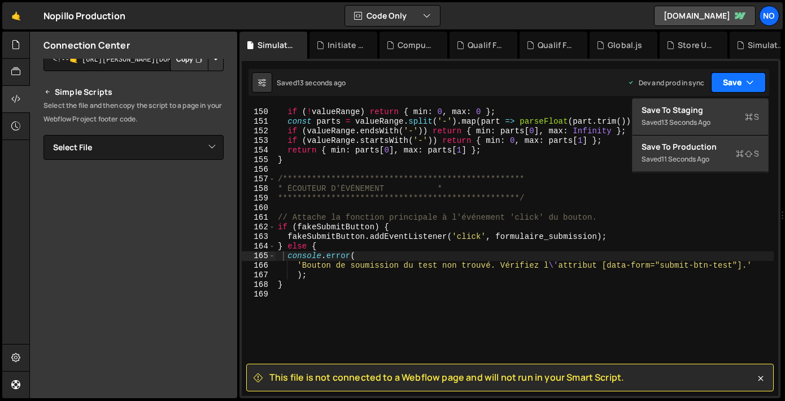
click at [751, 81] on icon "button" at bounding box center [750, 82] width 8 height 11
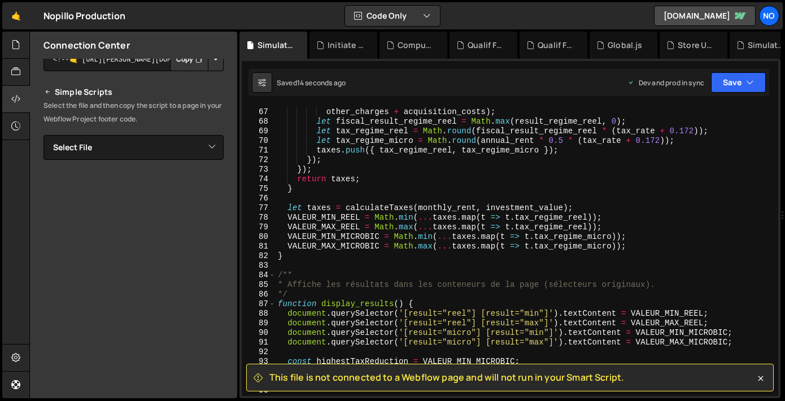
scroll to position [534, 0]
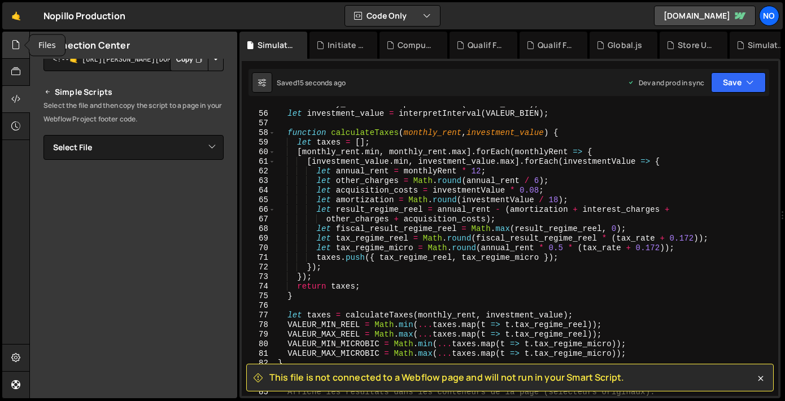
click at [11, 43] on div at bounding box center [16, 45] width 28 height 27
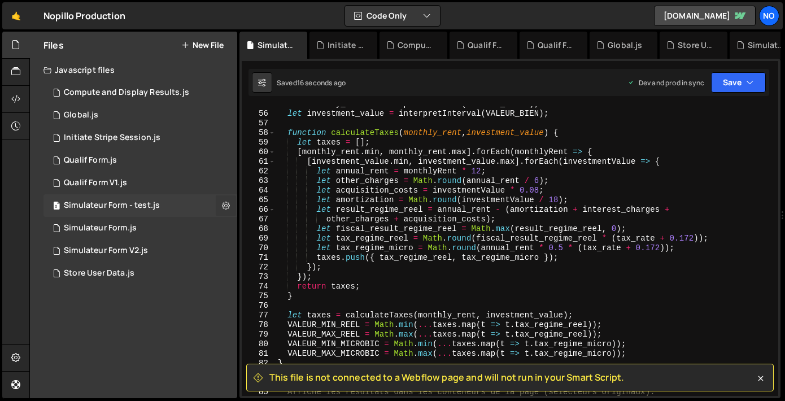
click at [229, 204] on icon at bounding box center [226, 205] width 8 height 11
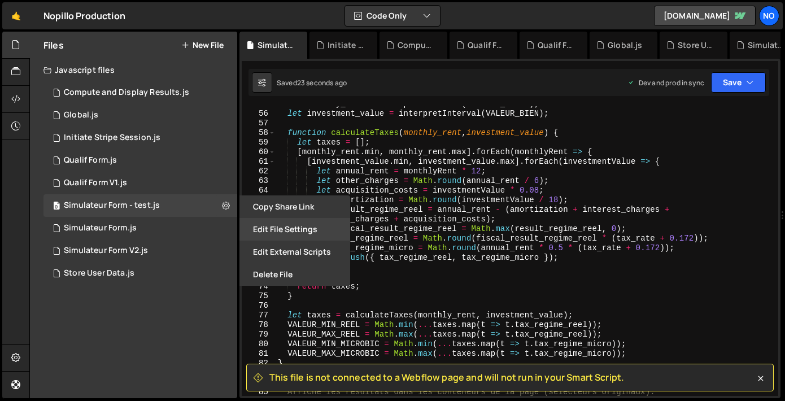
click at [290, 230] on button "Edit File Settings" at bounding box center [294, 229] width 111 height 23
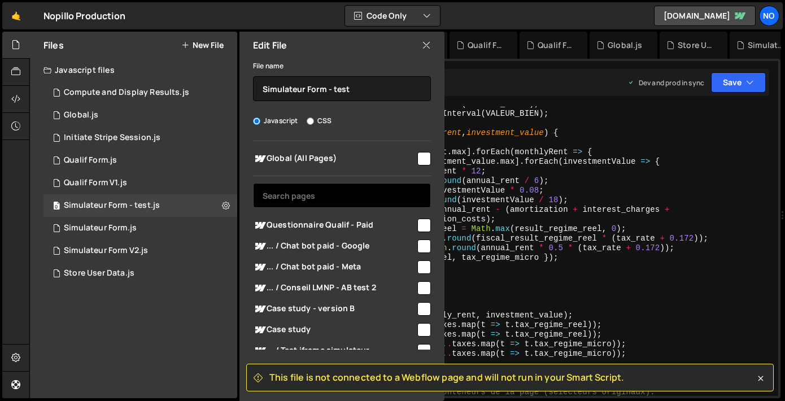
click at [308, 193] on input "text" at bounding box center [342, 195] width 178 height 25
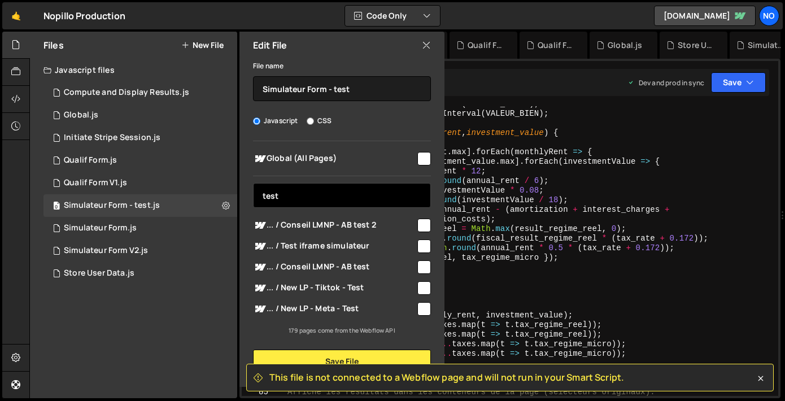
scroll to position [0, 0]
click at [307, 196] on input "test" at bounding box center [342, 195] width 178 height 25
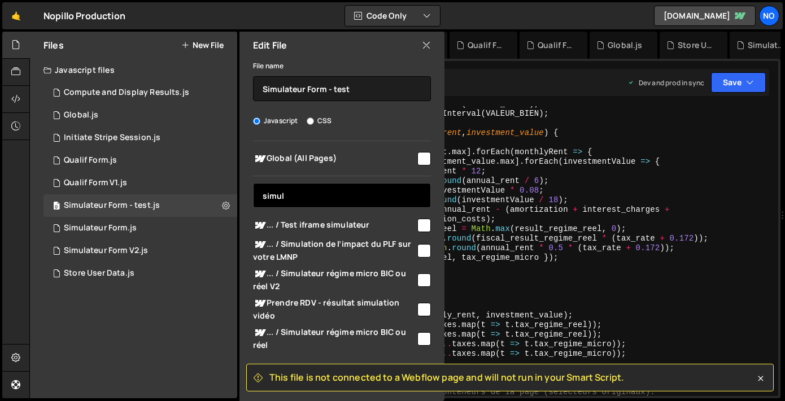
click at [286, 196] on input "simul" at bounding box center [342, 195] width 178 height 25
paste input "Simulateur - AB test"
type input "S"
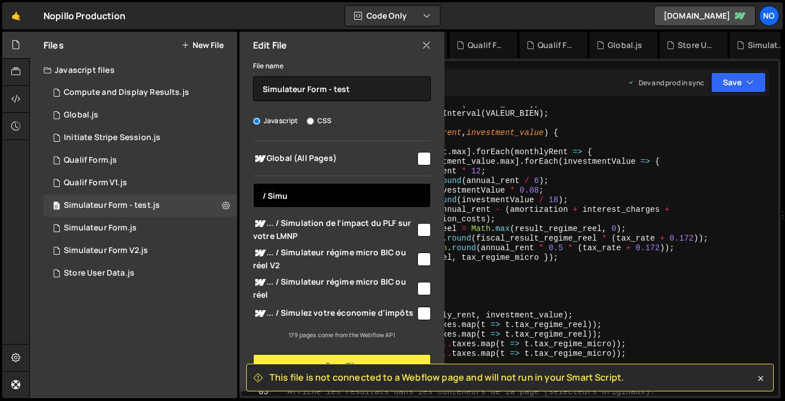
type input "/ Simul"
click at [299, 198] on input "/ Simul" at bounding box center [342, 195] width 178 height 25
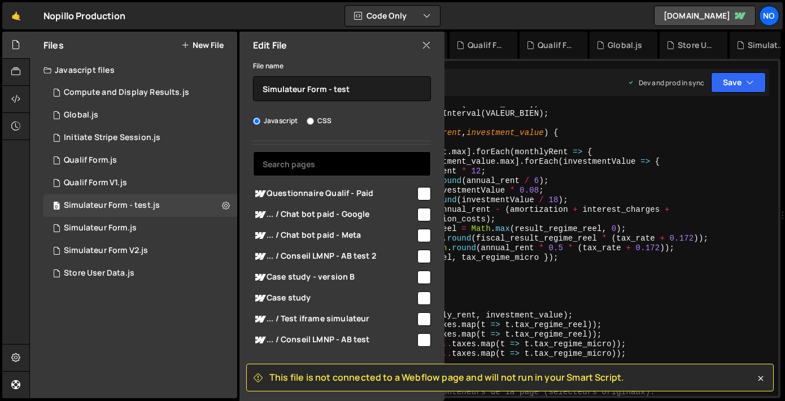
scroll to position [76, 0]
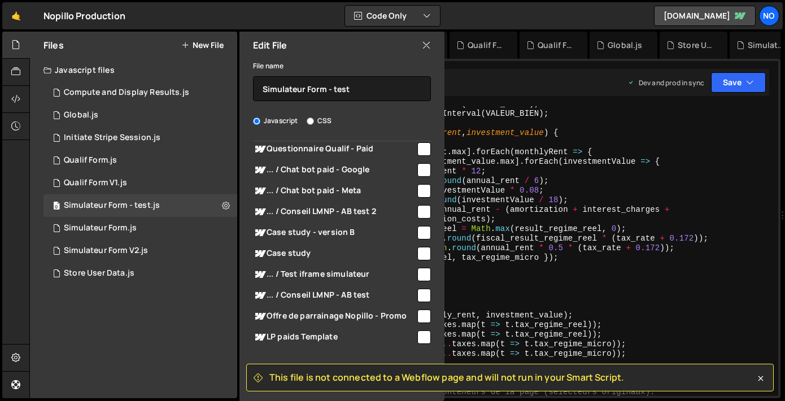
click at [422, 45] on icon at bounding box center [426, 45] width 9 height 12
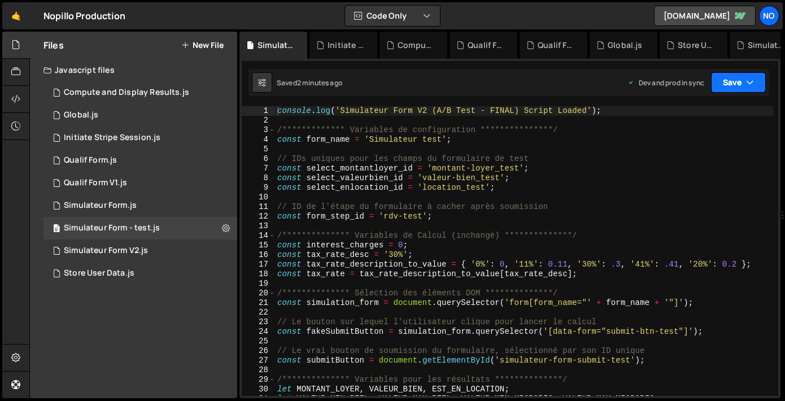
click at [750, 84] on icon "button" at bounding box center [750, 82] width 8 height 11
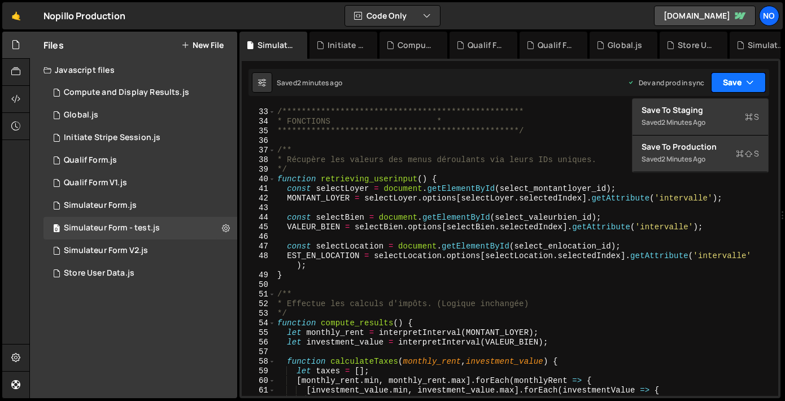
scroll to position [121, 0]
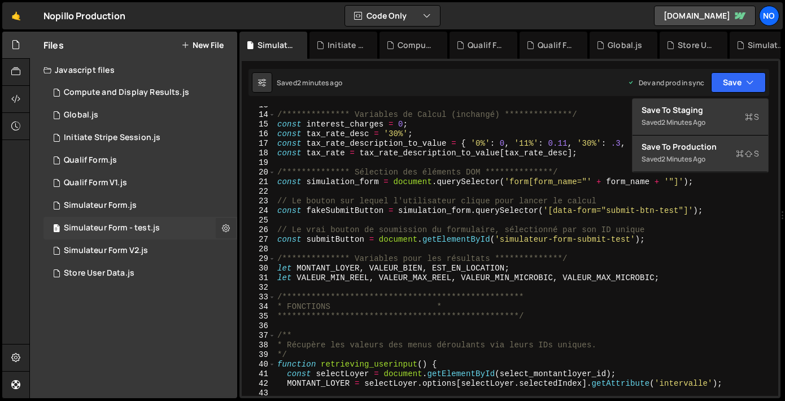
click at [226, 226] on icon at bounding box center [226, 227] width 8 height 11
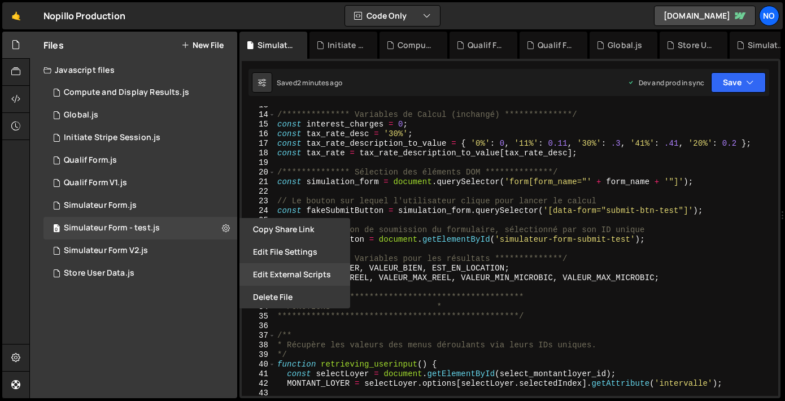
click at [299, 274] on button "Edit External Scripts" at bounding box center [294, 274] width 111 height 23
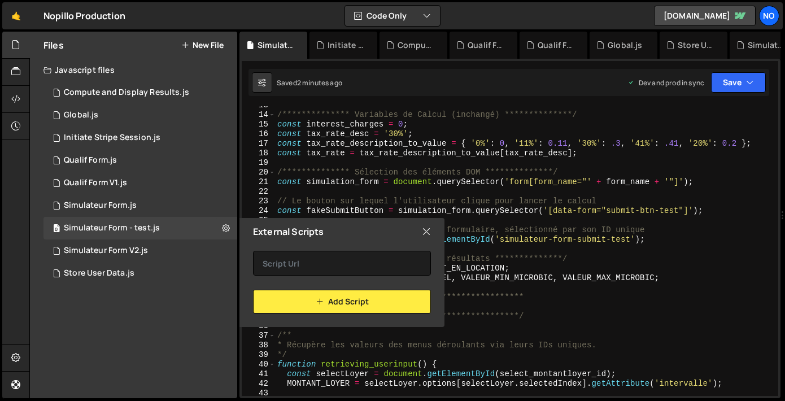
click at [430, 229] on icon at bounding box center [426, 231] width 9 height 12
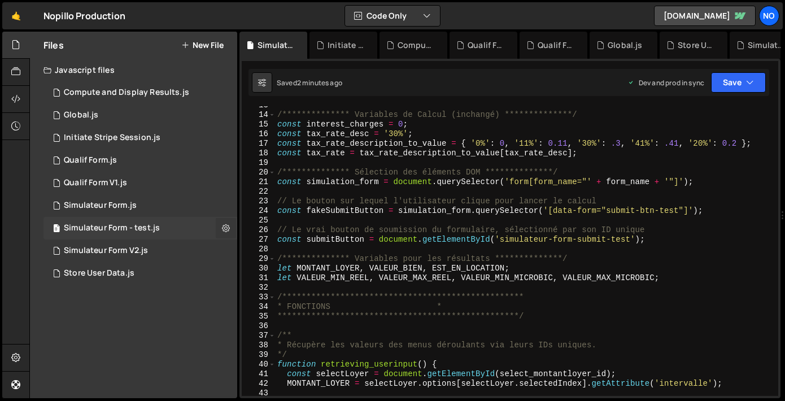
click at [226, 224] on icon at bounding box center [226, 227] width 8 height 11
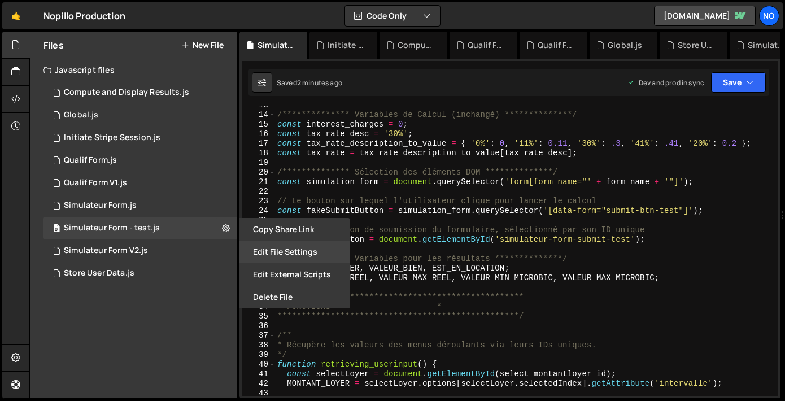
click at [313, 249] on button "Edit File Settings" at bounding box center [294, 251] width 111 height 23
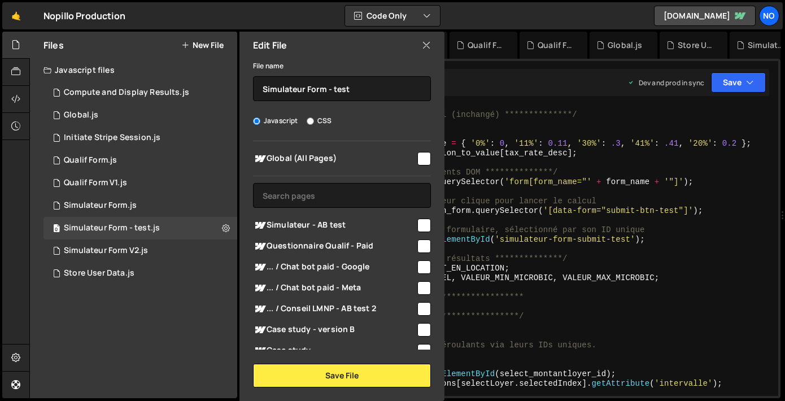
scroll to position [0, 0]
click at [306, 125] on label "CSS" at bounding box center [318, 120] width 25 height 11
click at [306, 125] on input "CSS" at bounding box center [309, 120] width 7 height 7
radio input "true"
click at [260, 122] on label "Javascript" at bounding box center [275, 120] width 45 height 11
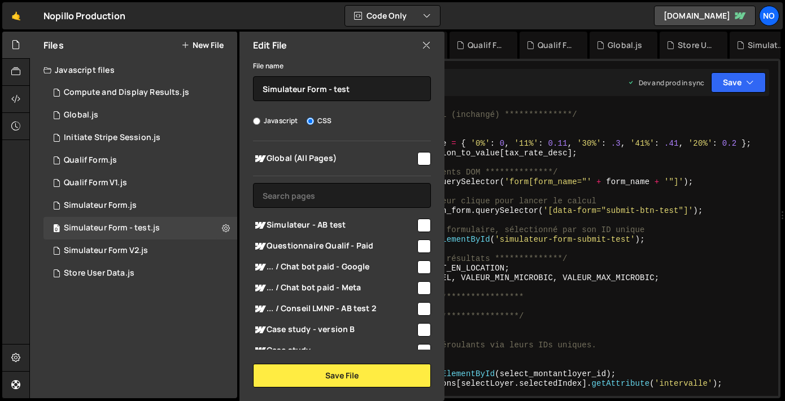
click at [260, 122] on input "Javascript" at bounding box center [256, 120] width 7 height 7
radio input "true"
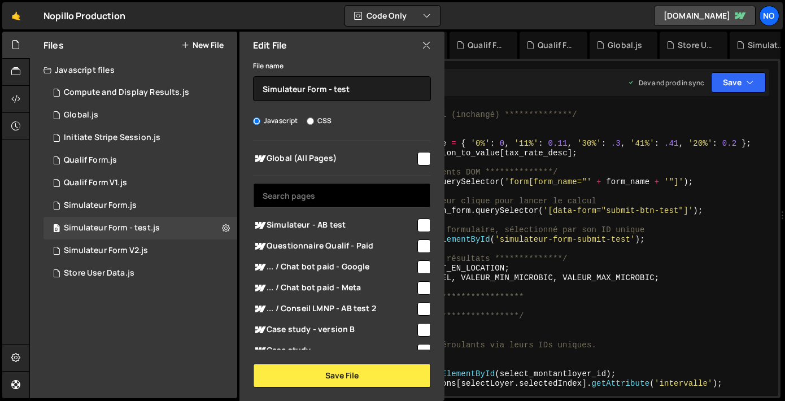
click at [319, 200] on input "text" at bounding box center [342, 195] width 178 height 25
click at [423, 159] on input "checkbox" at bounding box center [424, 159] width 14 height 14
checkbox input "true"
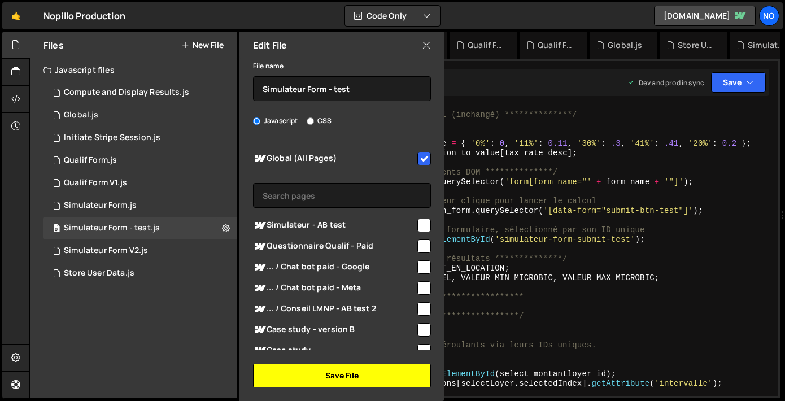
click at [330, 376] on button "Save File" at bounding box center [342, 375] width 178 height 24
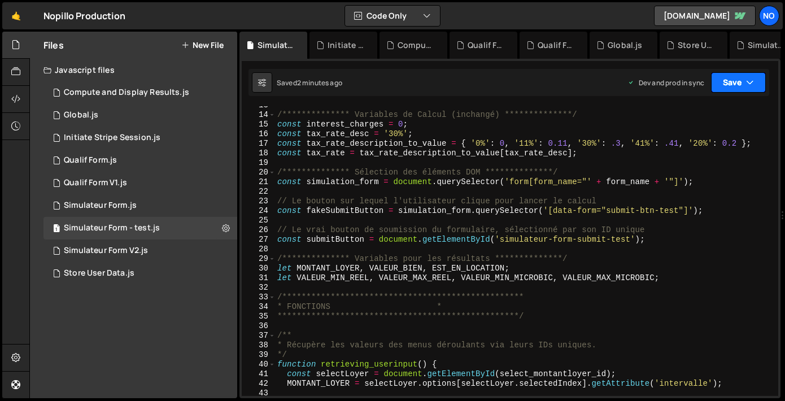
click at [755, 84] on button "Save" at bounding box center [738, 82] width 55 height 20
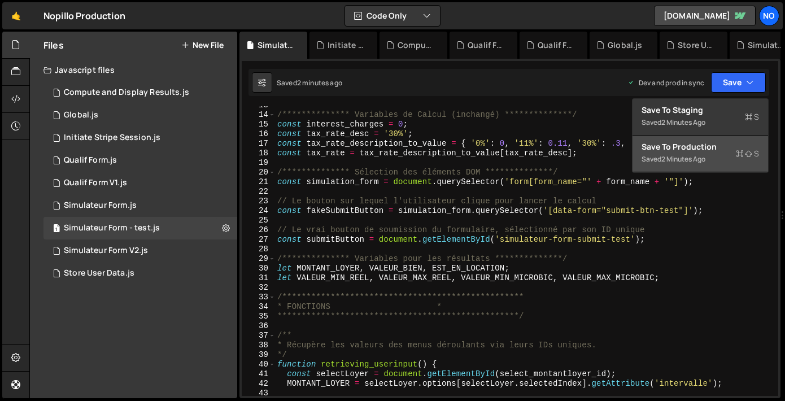
click at [702, 148] on div "Save to Production S" at bounding box center [699, 146] width 117 height 11
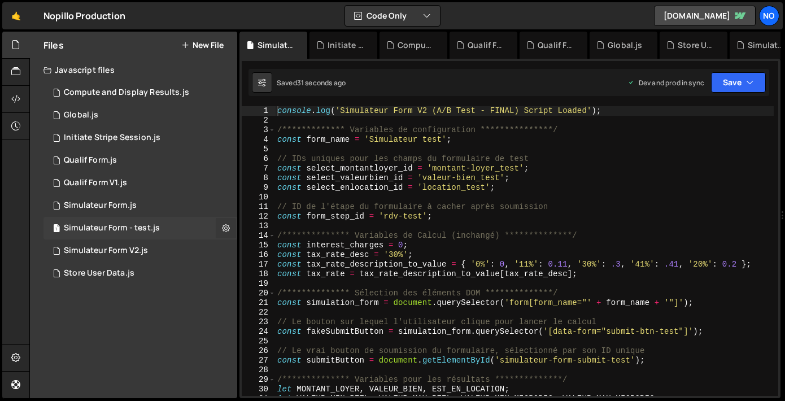
click at [229, 229] on icon at bounding box center [226, 227] width 8 height 11
type input "Simulateur Form - test"
radio input "true"
checkbox input "true"
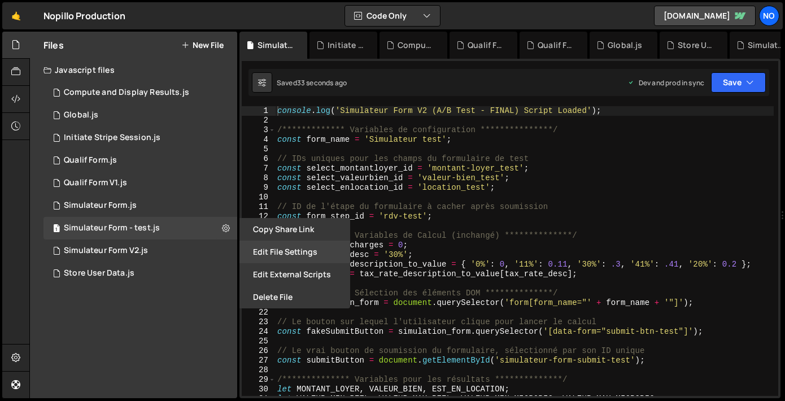
click at [295, 253] on button "Edit File Settings" at bounding box center [294, 251] width 111 height 23
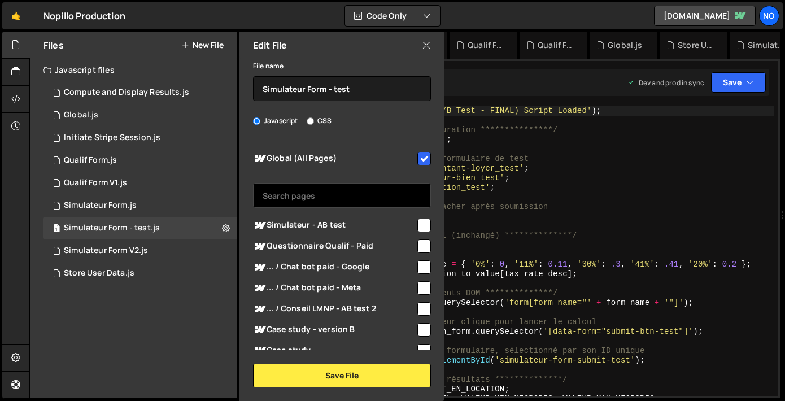
click at [318, 195] on input "text" at bounding box center [342, 195] width 178 height 25
click at [420, 226] on input "checkbox" at bounding box center [424, 225] width 14 height 14
checkbox input "true"
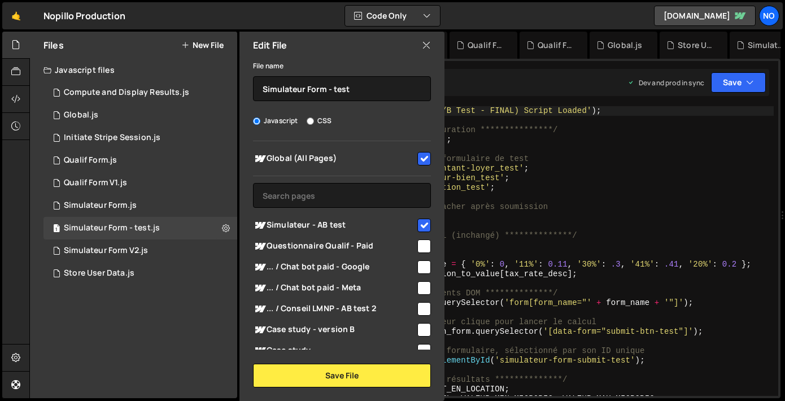
click at [419, 159] on input "checkbox" at bounding box center [424, 159] width 14 height 14
checkbox input "false"
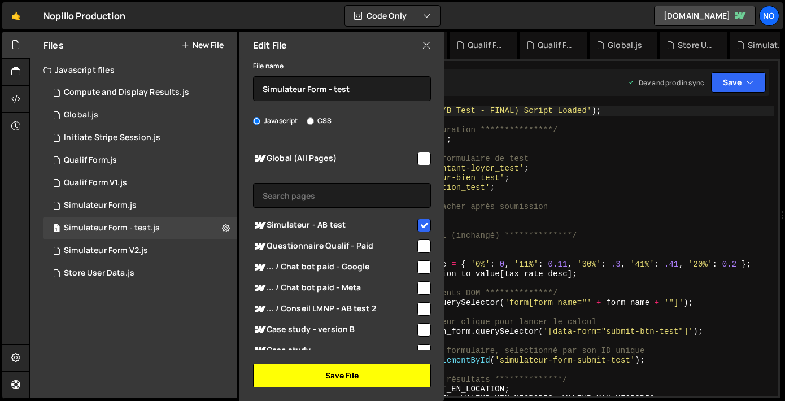
click at [367, 374] on button "Save File" at bounding box center [342, 375] width 178 height 24
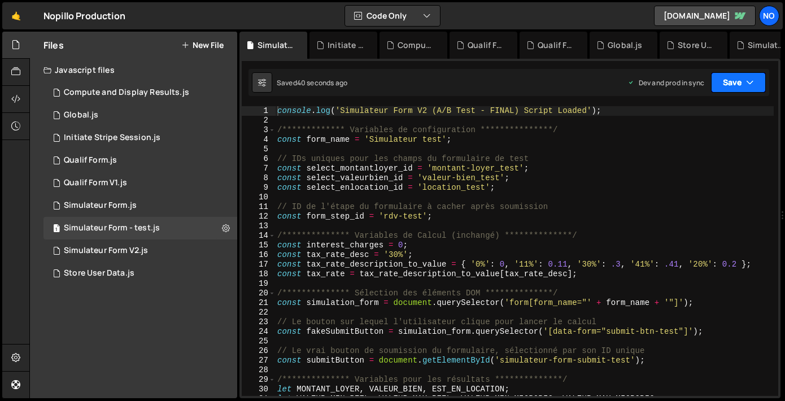
click at [748, 84] on icon "button" at bounding box center [750, 82] width 8 height 11
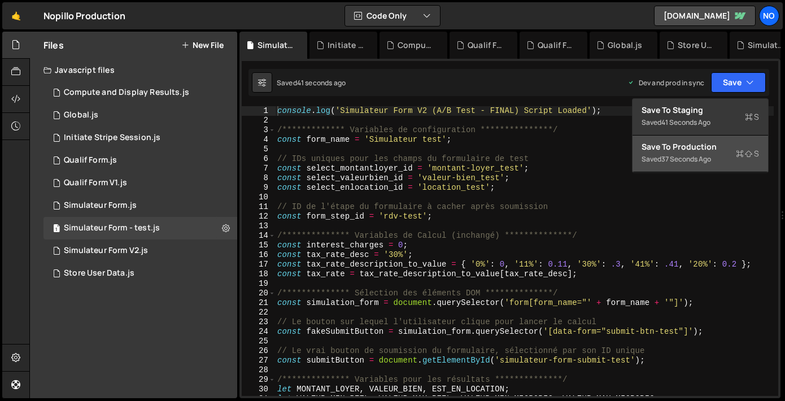
click at [691, 157] on div "37 seconds ago" at bounding box center [686, 159] width 50 height 10
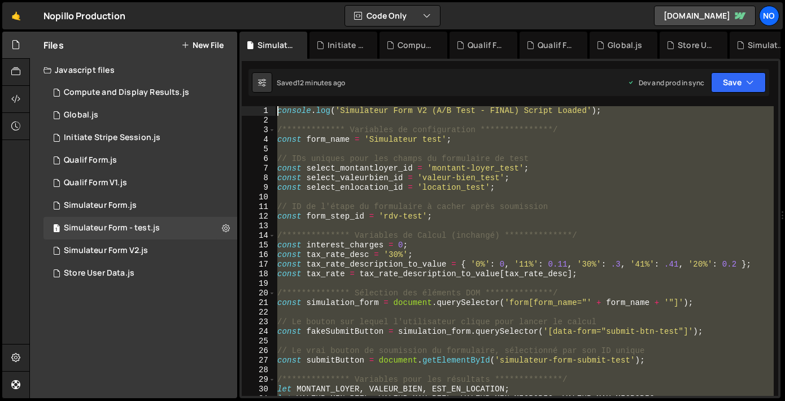
drag, startPoint x: 291, startPoint y: 256, endPoint x: 252, endPoint y: 31, distance: 228.1
click at [252, 31] on div "Hold on a sec... Are you certain you wish to leave this page? Any changes you'v…" at bounding box center [392, 200] width 785 height 401
type textarea "console.log('Simulateur Form V2 (A/B Test - FINAL) Script Loaded');"
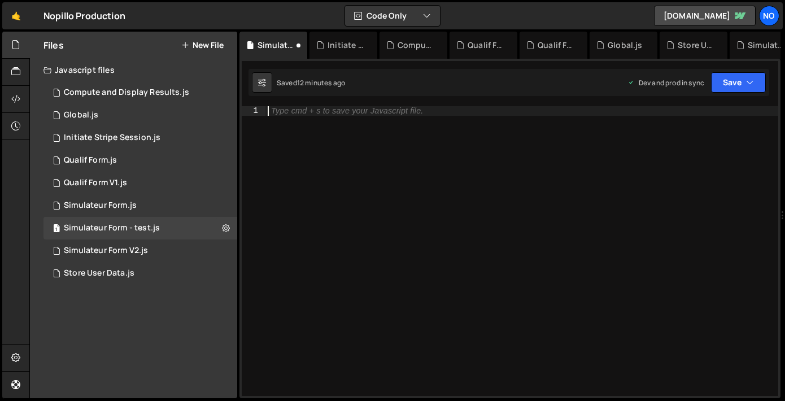
paste textarea "});"
type textarea "});"
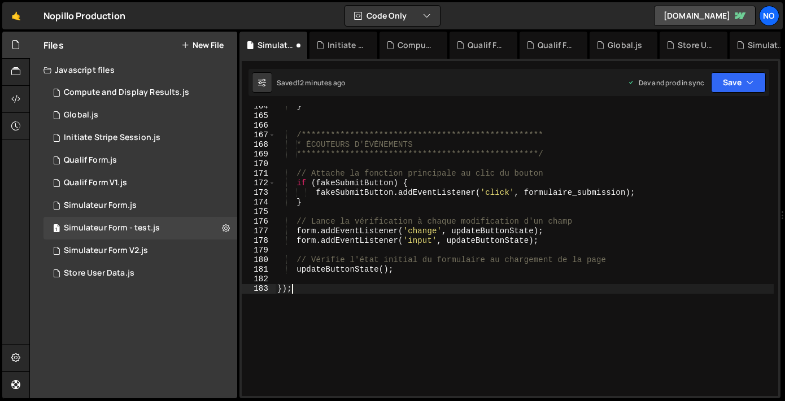
scroll to position [1654, 0]
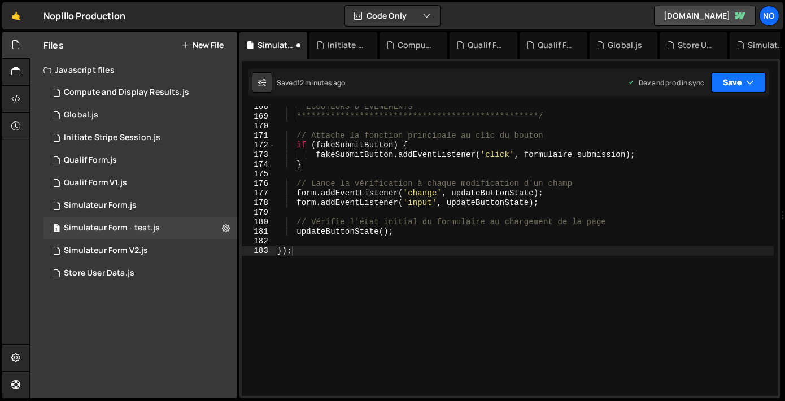
click at [739, 82] on button "Save" at bounding box center [738, 82] width 55 height 20
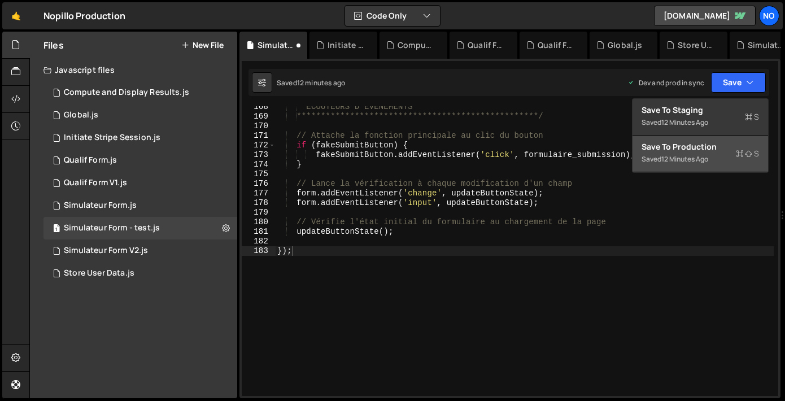
click at [685, 161] on div "12 minutes ago" at bounding box center [684, 159] width 47 height 10
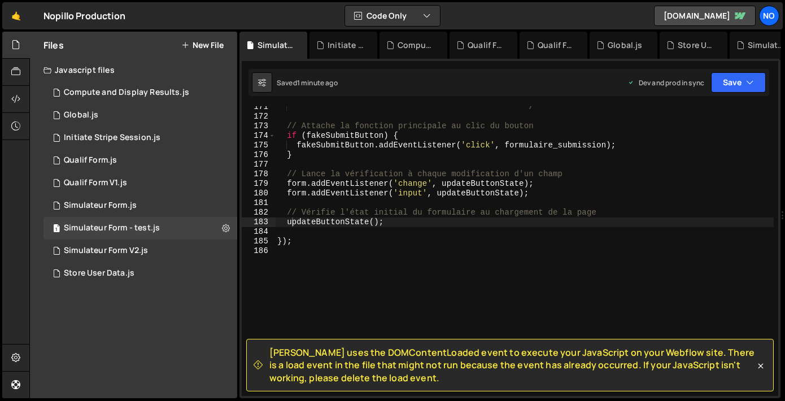
click at [301, 251] on div "**********" at bounding box center [524, 256] width 498 height 309
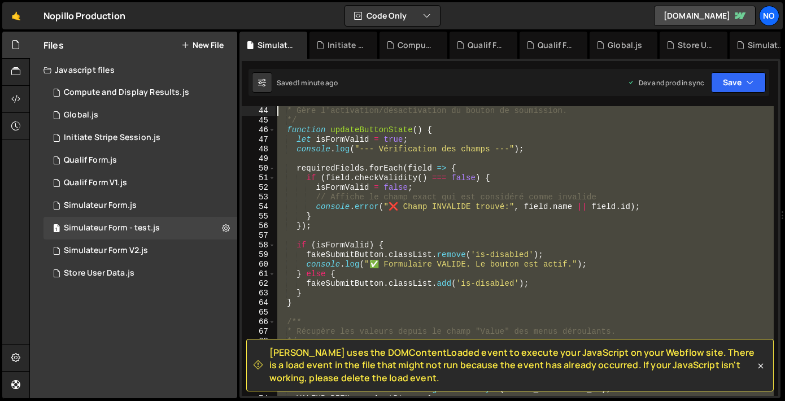
scroll to position [0, 0]
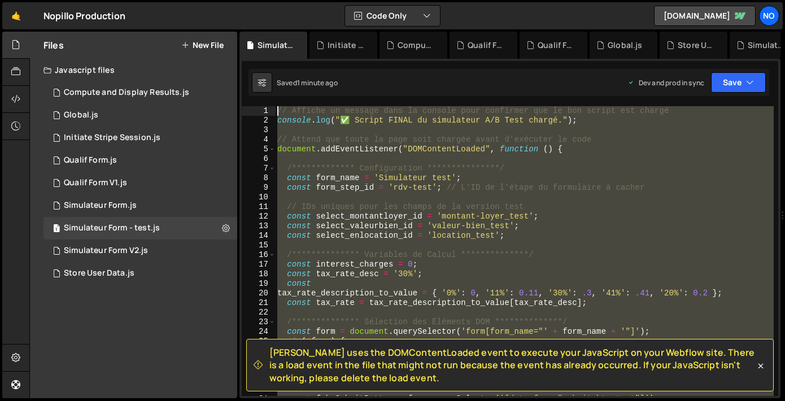
drag, startPoint x: 301, startPoint y: 251, endPoint x: 265, endPoint y: -32, distance: 284.5
click at [265, 0] on html "Projects [GEOGRAPHIC_DATA] Blog No Projects Your Teams Account Upgrade Logout" at bounding box center [392, 200] width 785 height 401
type textarea "// Affiche un message dans la console pour confirmer que le bon script est char…"
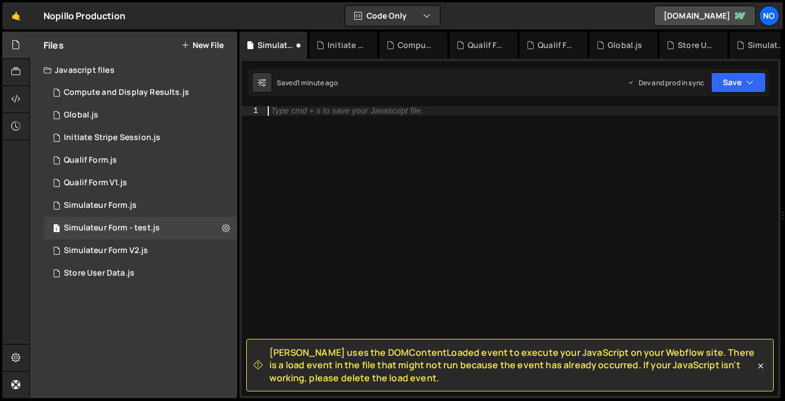
paste textarea "updateButtonState();"
type textarea "updateButtonState();"
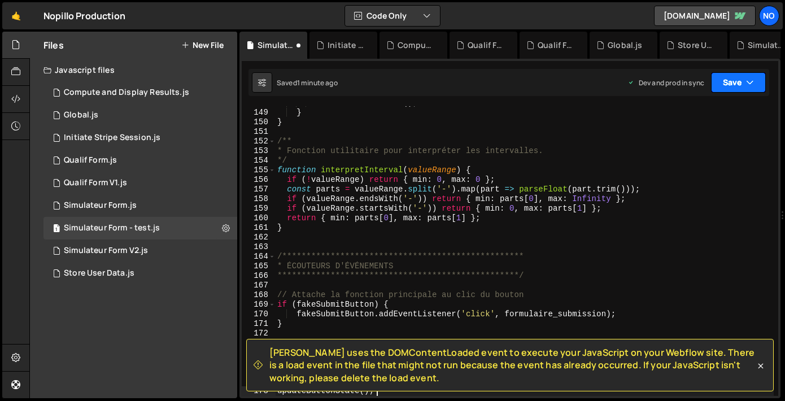
click at [728, 84] on button "Save" at bounding box center [738, 82] width 55 height 20
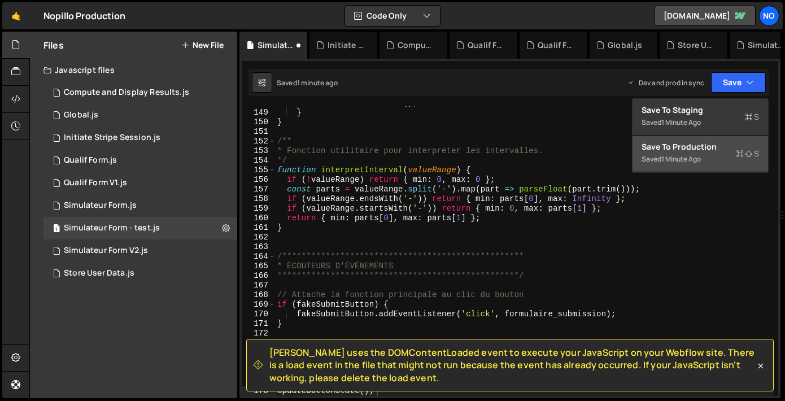
click at [721, 151] on div "Save to Production S" at bounding box center [699, 146] width 117 height 11
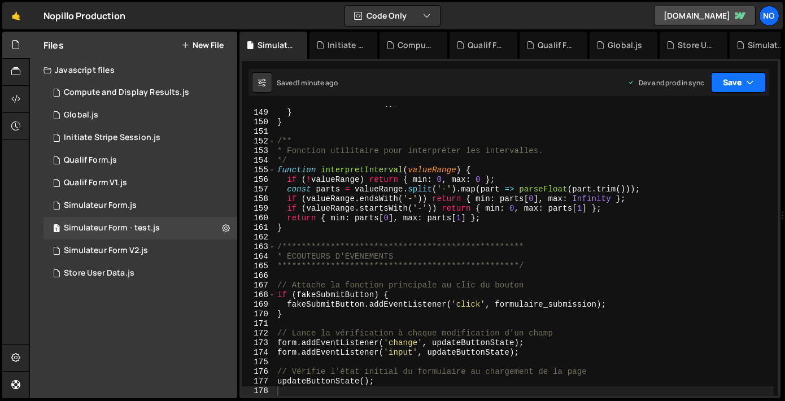
click at [750, 88] on button "Save" at bounding box center [738, 82] width 55 height 20
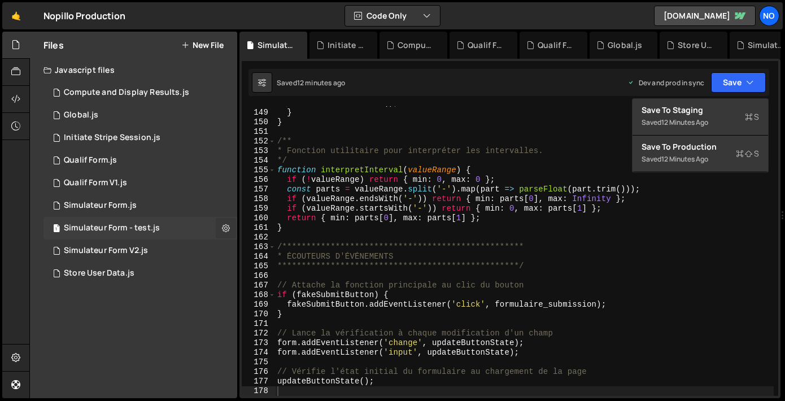
click at [222, 227] on icon at bounding box center [226, 227] width 8 height 11
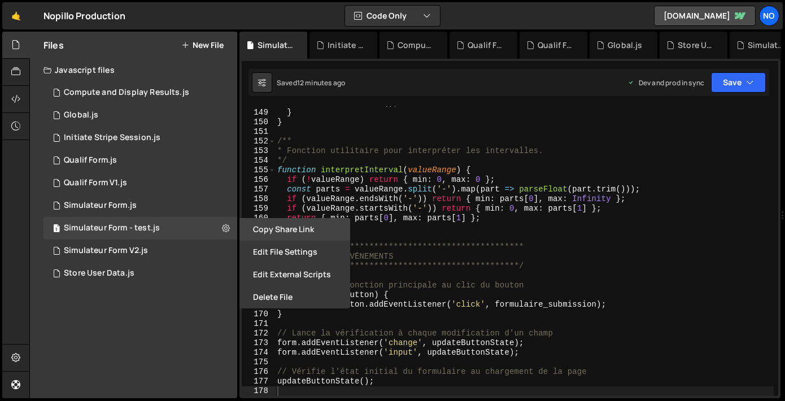
click at [279, 230] on button "Copy share link" at bounding box center [294, 229] width 111 height 23
click at [267, 85] on button at bounding box center [262, 82] width 20 height 20
select select "editor"
select select "ace/theme/monokai"
type input "14"
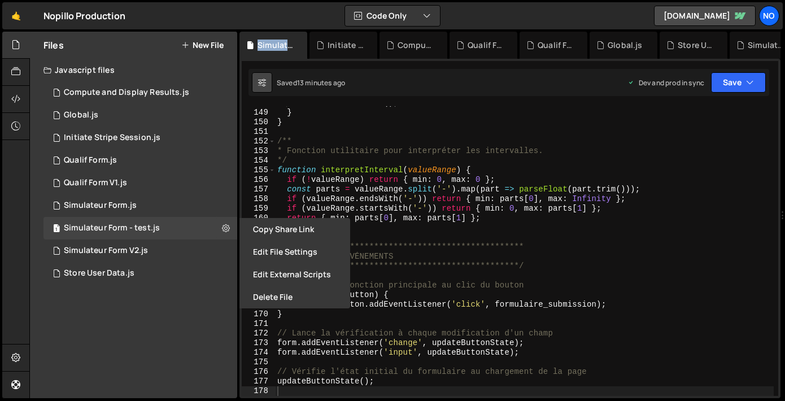
checkbox input "true"
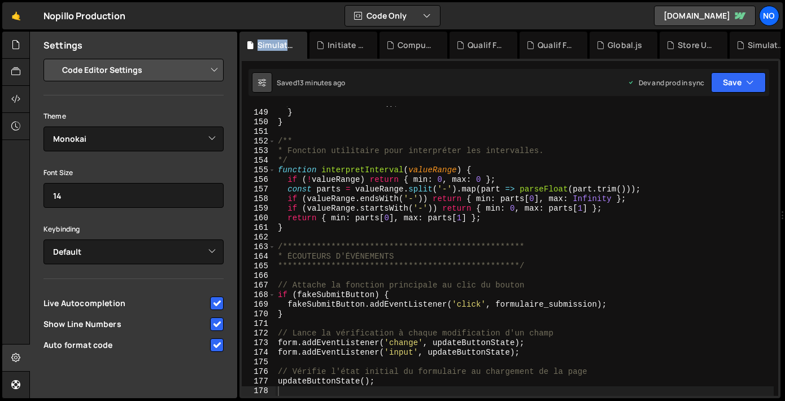
click at [267, 84] on button at bounding box center [262, 82] width 20 height 20
click at [15, 93] on icon at bounding box center [15, 99] width 9 height 12
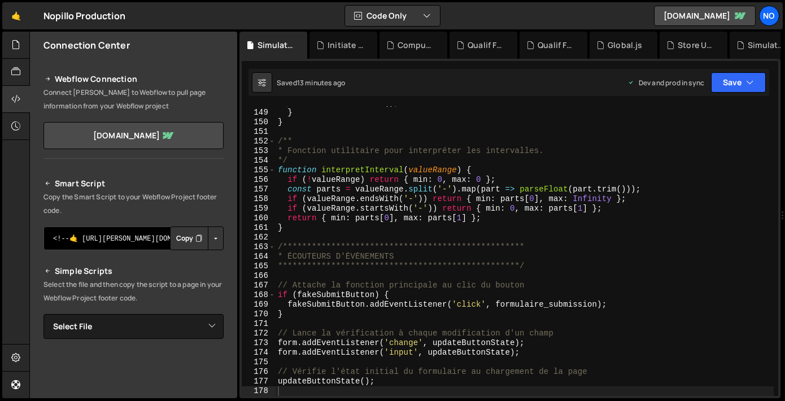
scroll to position [0, 0]
click at [14, 74] on icon at bounding box center [15, 71] width 9 height 12
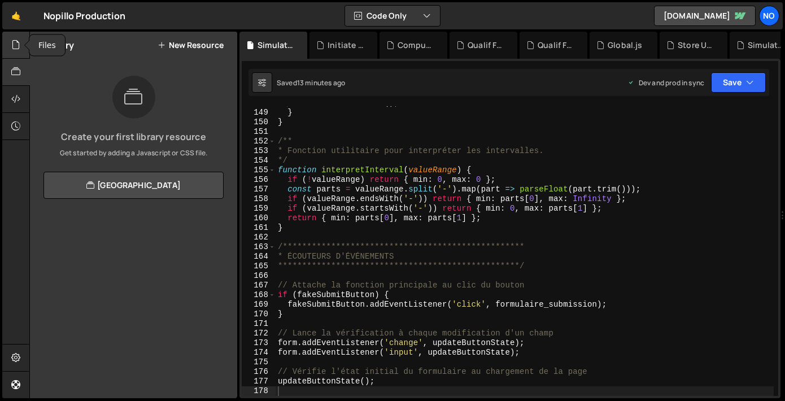
click at [17, 50] on icon at bounding box center [15, 44] width 9 height 12
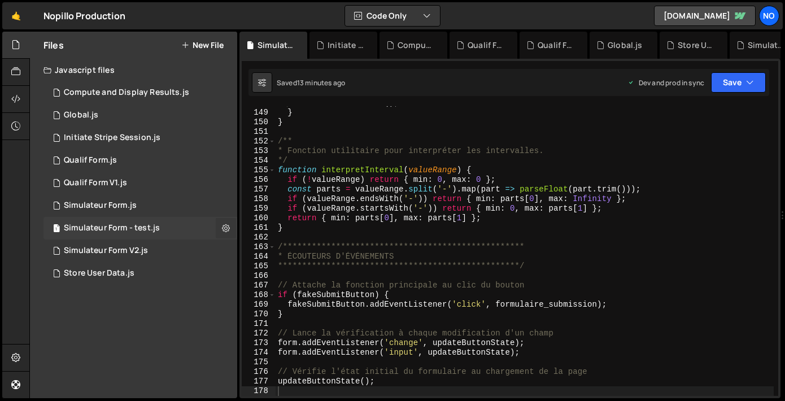
click at [230, 231] on button at bounding box center [226, 228] width 20 height 20
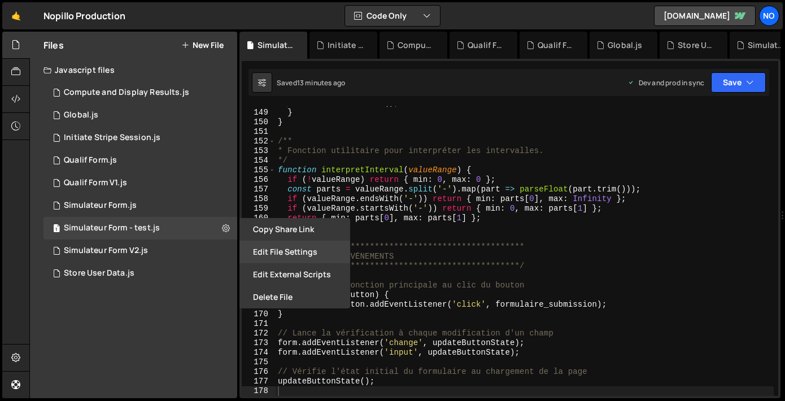
click at [313, 253] on button "Edit File Settings" at bounding box center [294, 251] width 111 height 23
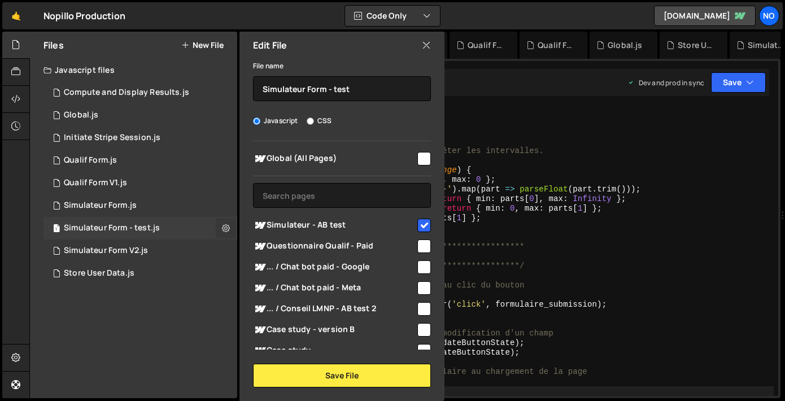
click at [227, 227] on icon at bounding box center [226, 227] width 8 height 11
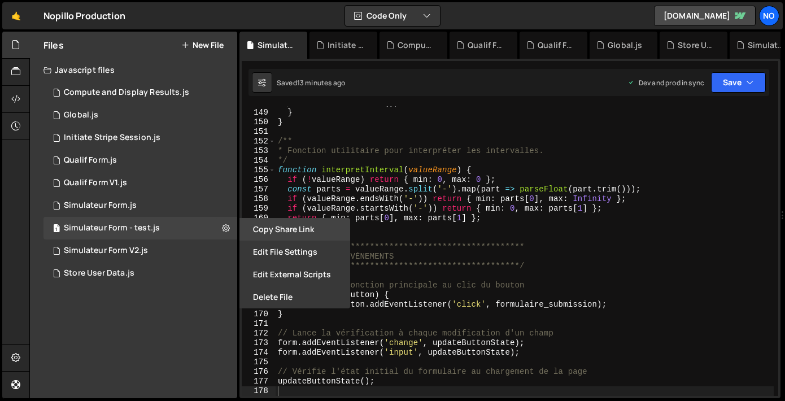
click at [285, 234] on button "Copy share link" at bounding box center [294, 229] width 111 height 23
click at [340, 182] on div "**********" at bounding box center [524, 252] width 498 height 309
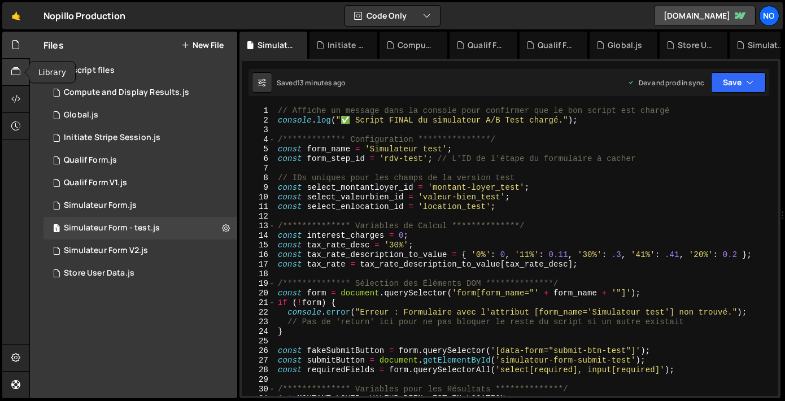
click at [17, 76] on icon at bounding box center [15, 71] width 9 height 12
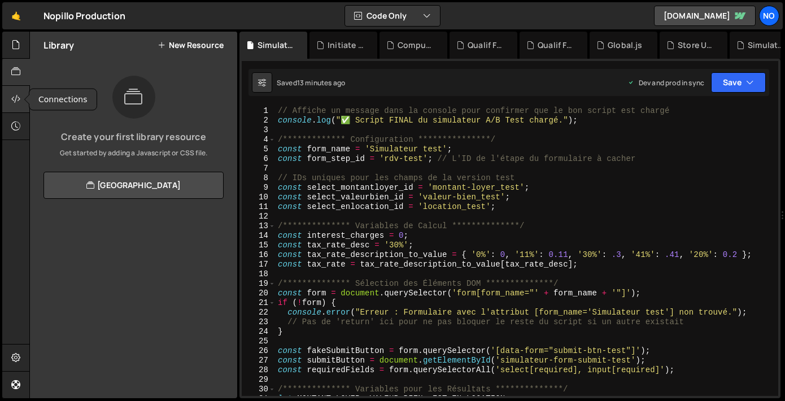
click at [18, 93] on icon at bounding box center [15, 99] width 9 height 12
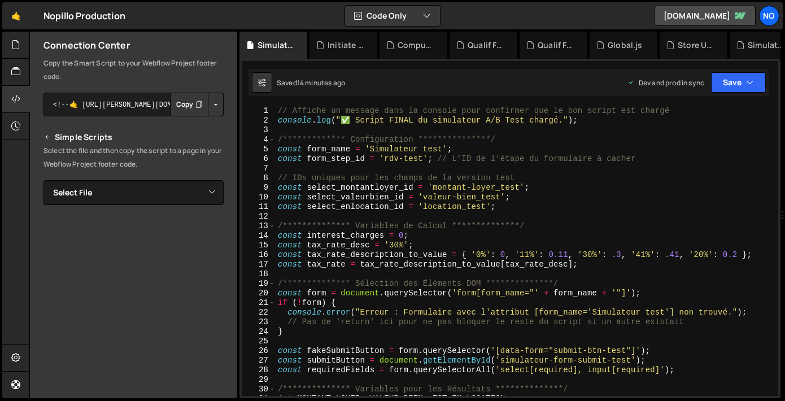
scroll to position [158, 0]
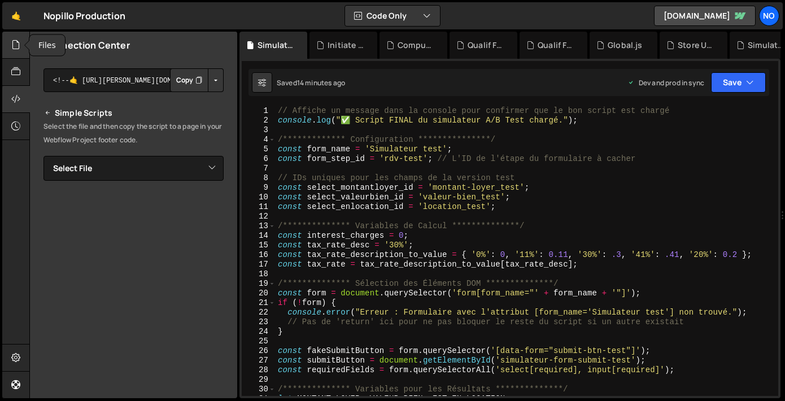
click at [5, 34] on div at bounding box center [16, 45] width 28 height 27
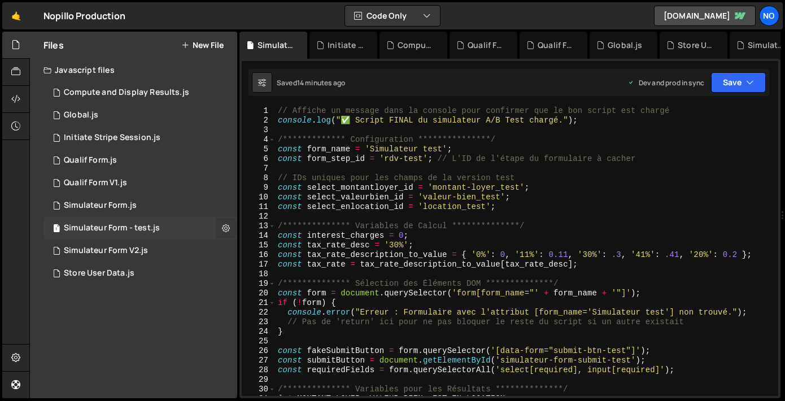
click at [225, 228] on icon at bounding box center [226, 227] width 8 height 11
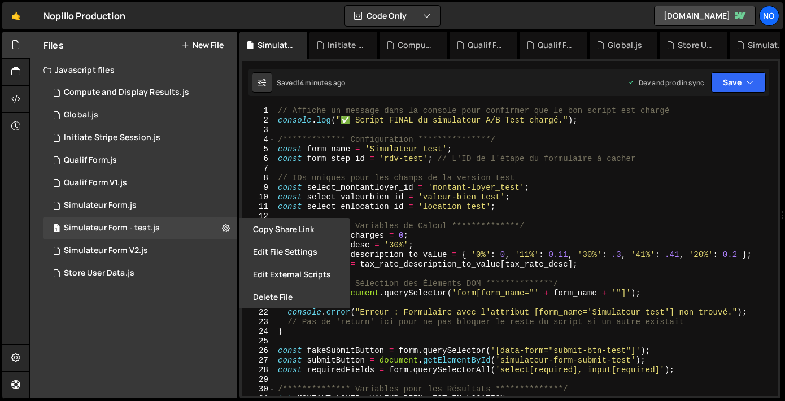
type textarea "const interest_charges = 0;"
click at [429, 233] on div "**********" at bounding box center [524, 260] width 498 height 309
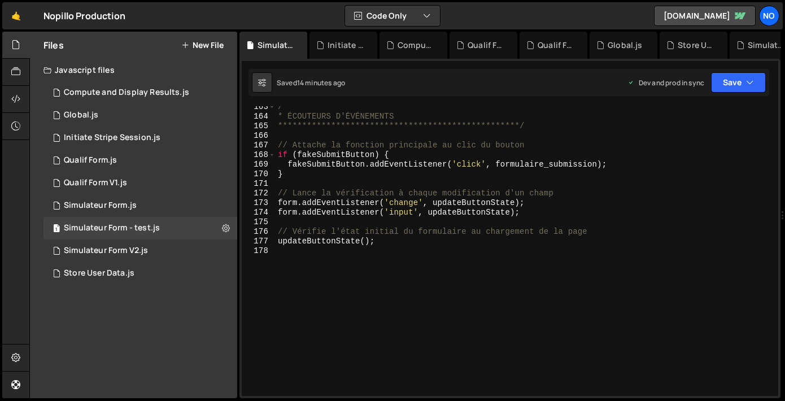
scroll to position [0, 0]
